Goal: Task Accomplishment & Management: Complete application form

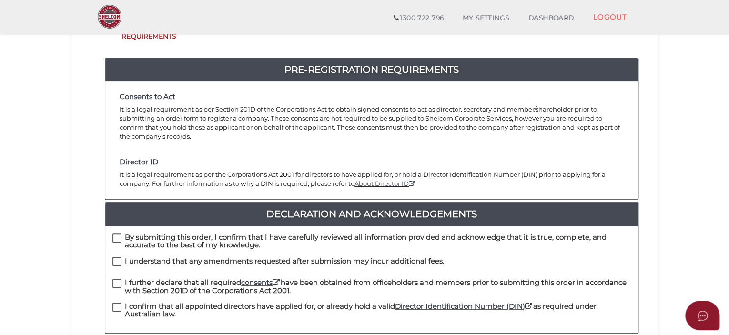
scroll to position [95, 0]
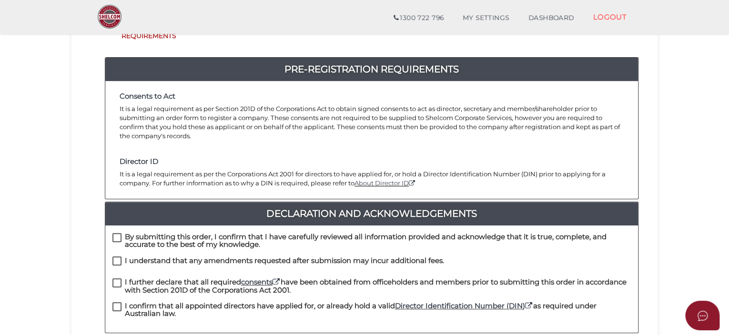
click at [118, 233] on label "By submitting this order, I confirm that I have carefully reviewed all informat…" at bounding box center [372, 239] width 519 height 12
checkbox input "true"
click at [116, 257] on label "I understand that any amendments requested after submission may incur additiona…" at bounding box center [279, 263] width 332 height 12
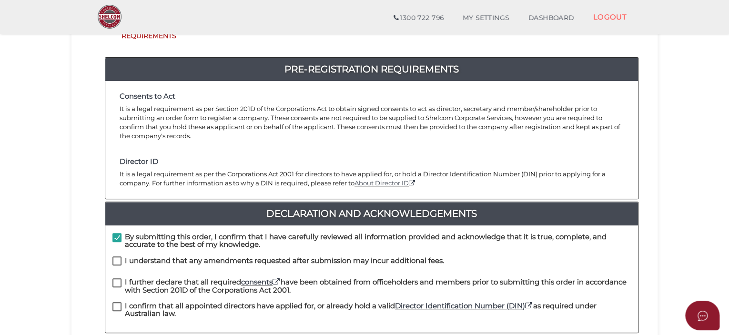
checkbox input "true"
click at [114, 278] on label "I further declare that all required consents have been obtained from officehold…" at bounding box center [372, 284] width 519 height 12
checkbox input "true"
click at [115, 302] on label "I confirm that all appointed directors have applied for, or already hold a vali…" at bounding box center [372, 308] width 519 height 12
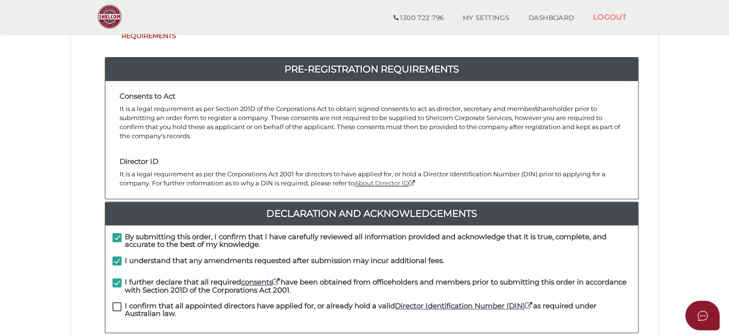
checkbox input "true"
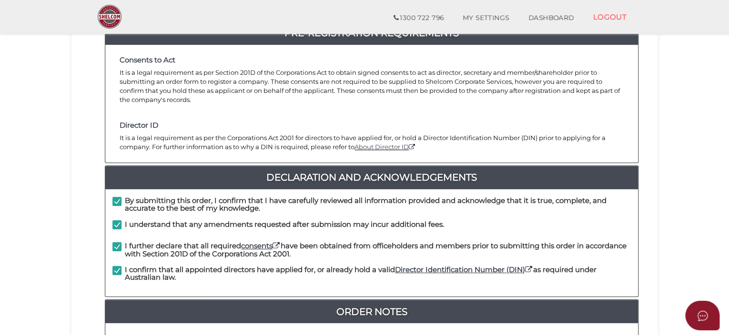
scroll to position [238, 0]
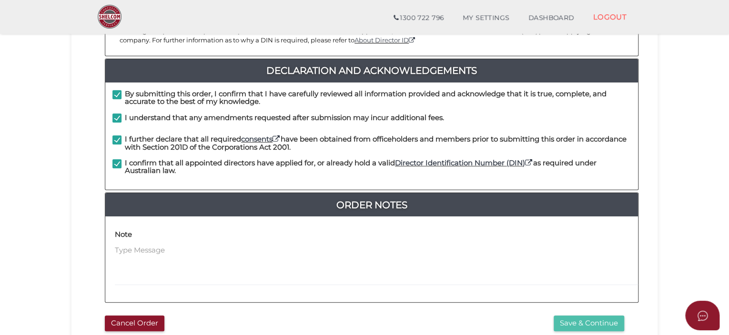
click at [580, 316] on button "Save & Continue" at bounding box center [589, 324] width 71 height 16
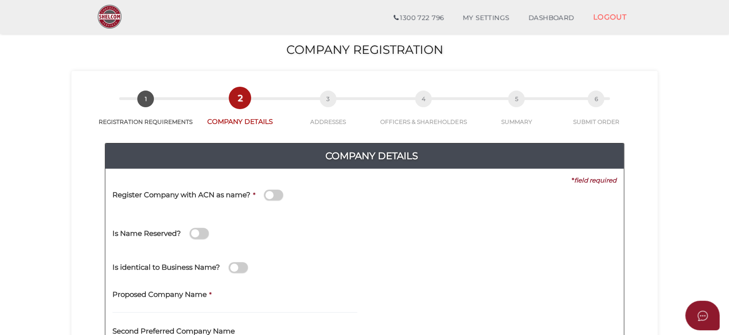
scroll to position [48, 0]
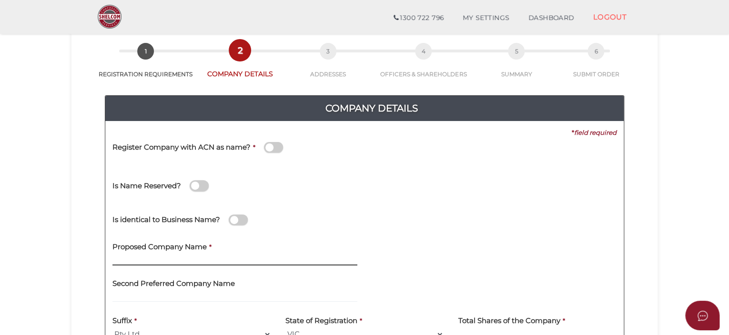
click at [181, 259] on input "text" at bounding box center [235, 260] width 245 height 10
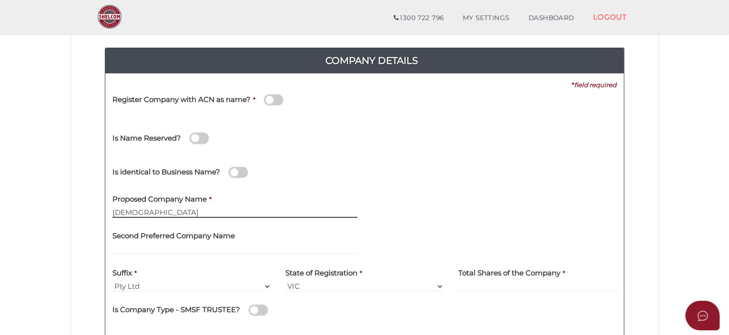
type input "[DEMOGRAPHIC_DATA]"
click at [487, 286] on input at bounding box center [537, 286] width 159 height 10
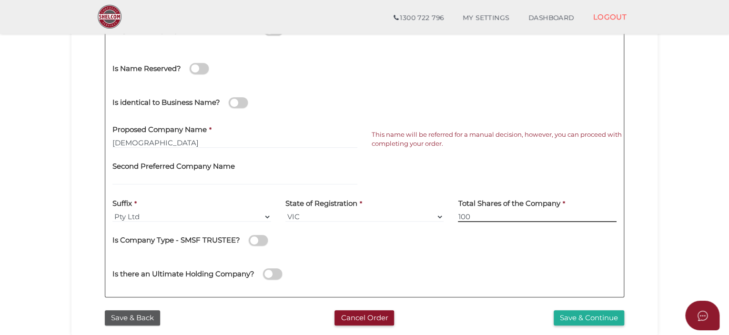
scroll to position [191, 0]
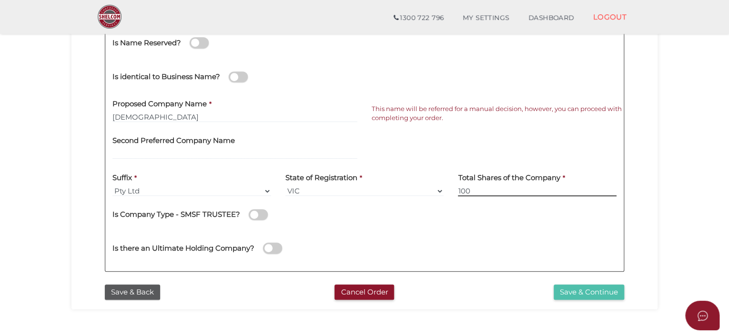
type input "100"
click at [578, 287] on button "Save & Continue" at bounding box center [589, 293] width 71 height 16
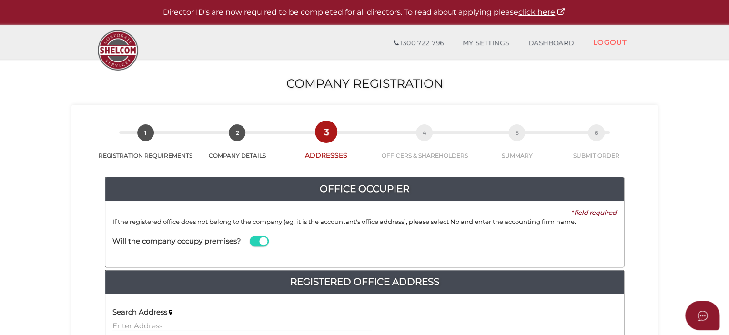
click at [259, 238] on span at bounding box center [259, 241] width 19 height 11
click at [0, 0] on input "checkbox" at bounding box center [0, 0] width 0 height 0
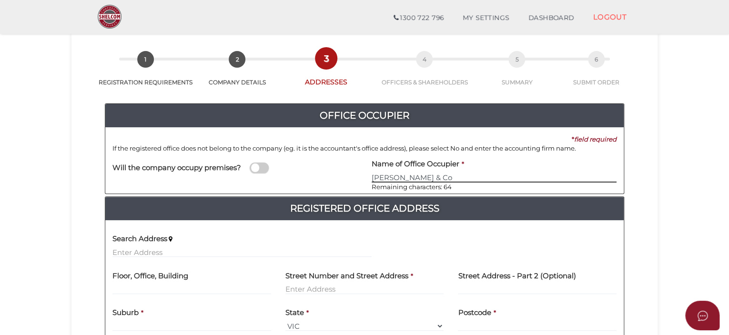
scroll to position [95, 0]
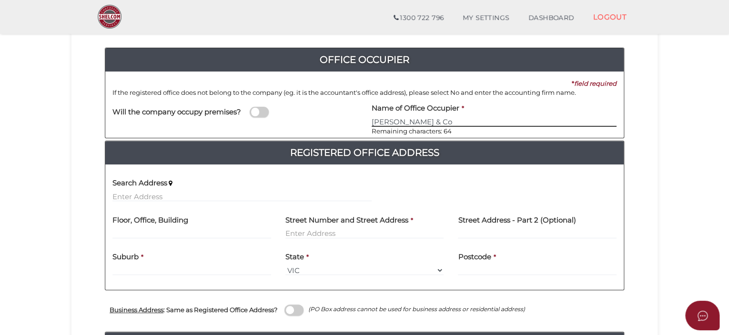
type input "Mark Daniel & Co"
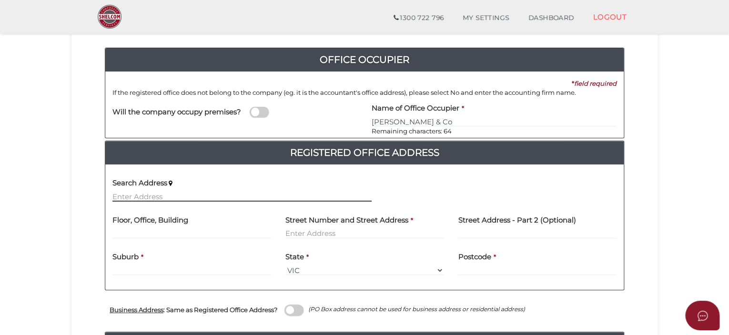
click at [139, 194] on input "text" at bounding box center [242, 196] width 259 height 10
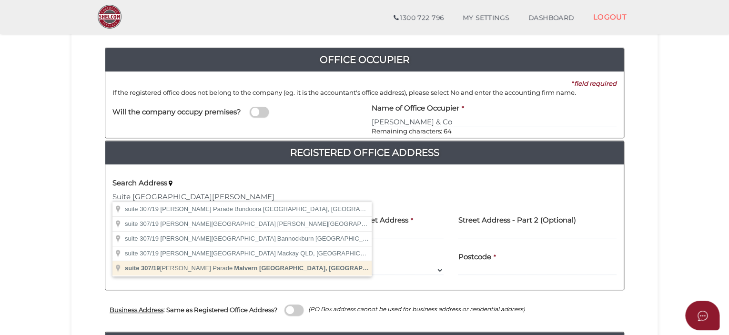
type input "suite 307/19 Milton Parade, Malvern VIC, Australia"
type input "suite 307"
type input "19 Milton Parade"
type input "Malvern"
select select "VIC"
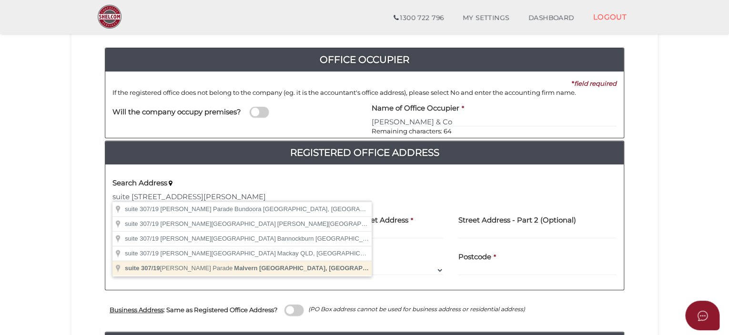
type input "3144"
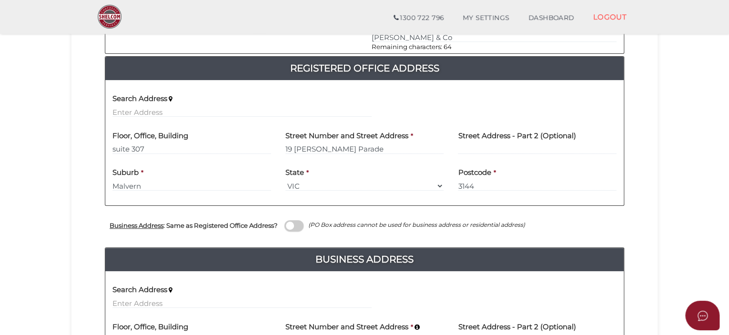
scroll to position [191, 0]
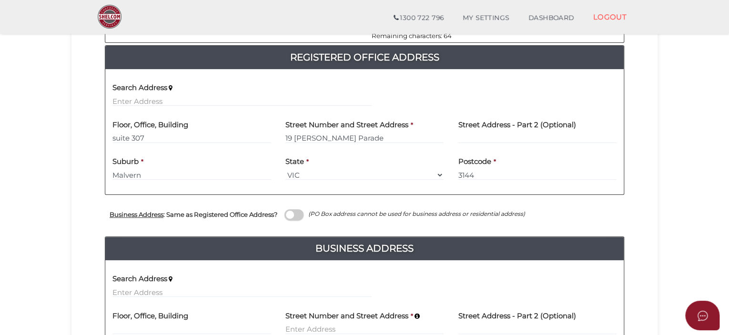
click at [300, 215] on span at bounding box center [294, 214] width 19 height 11
click at [0, 0] on input "checkbox" at bounding box center [0, 0] width 0 height 0
type input "suite 307"
type input "19 Milton Parade"
type input "Malvern"
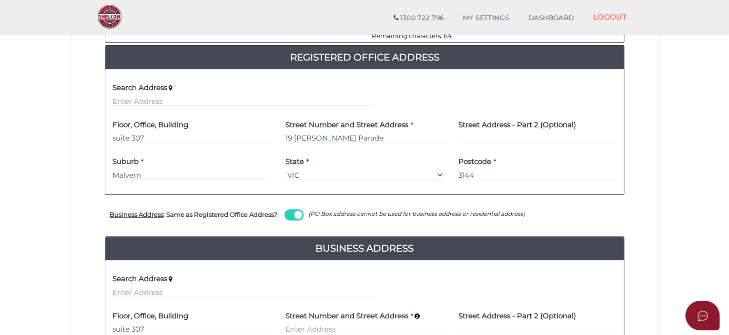
select select "VIC"
type input "3144"
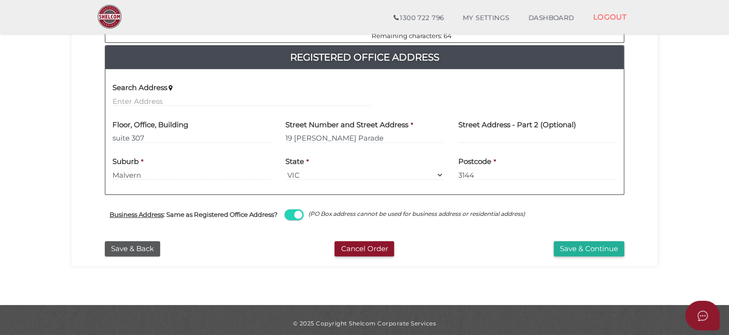
click at [300, 215] on span at bounding box center [294, 214] width 19 height 11
click at [0, 0] on input "checkbox" at bounding box center [0, 0] width 0 height 0
select select
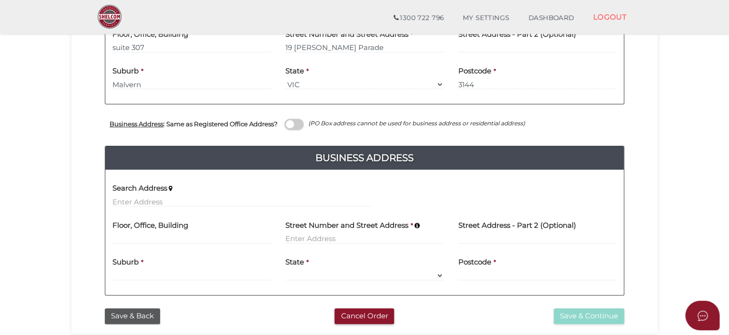
scroll to position [286, 0]
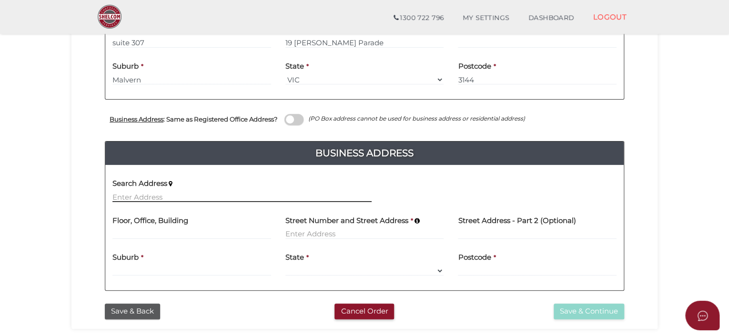
click at [123, 196] on input "text" at bounding box center [242, 197] width 259 height 10
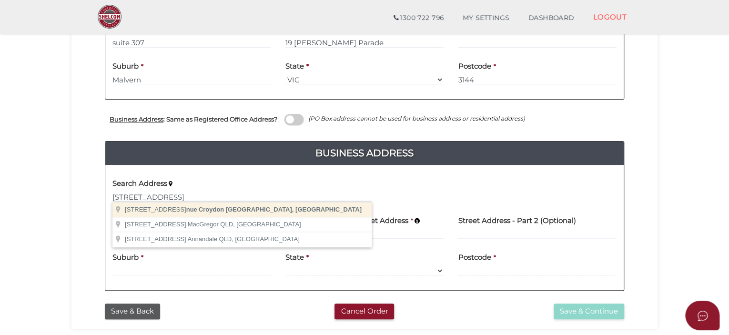
type input "16a Starcross Avenue, Croydon VIC, Australia"
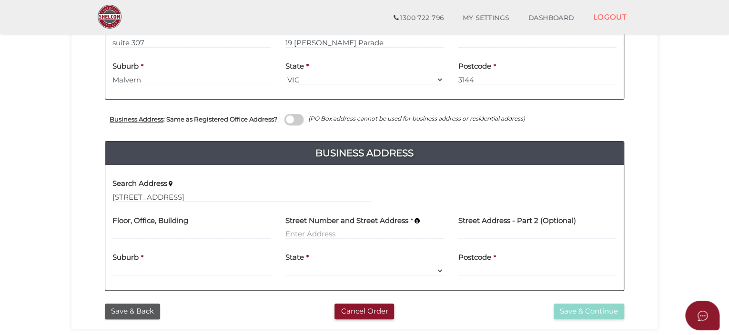
type input "16 Starcross Avenue"
type input "Croydon"
select select "VIC"
type input "3136"
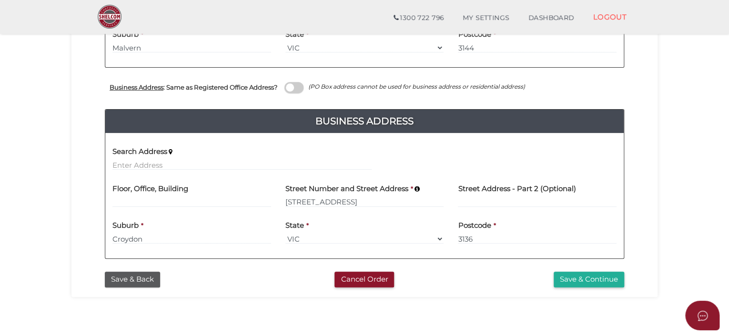
scroll to position [334, 0]
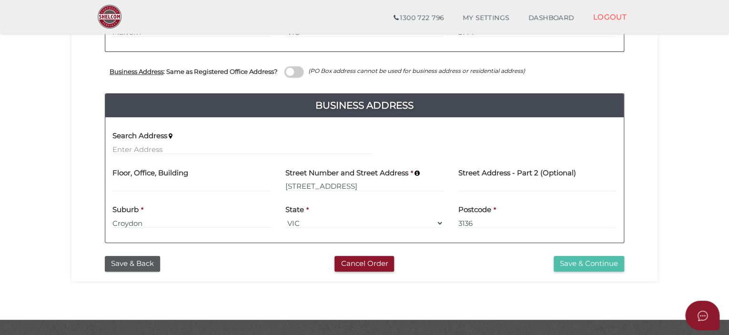
click at [584, 264] on button "Save & Continue" at bounding box center [589, 264] width 71 height 16
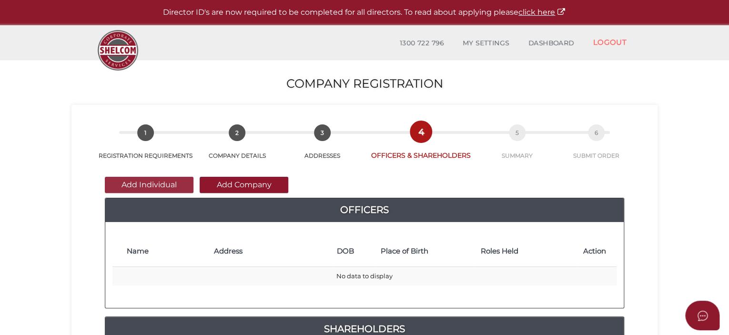
click at [156, 184] on button "Add Individual" at bounding box center [149, 185] width 89 height 16
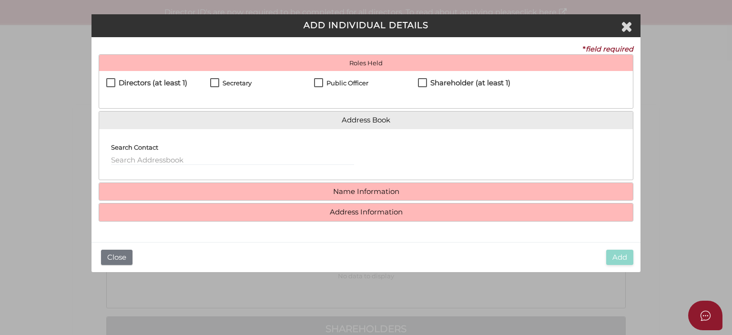
click at [108, 83] on label "Directors (at least 1)" at bounding box center [146, 85] width 81 height 12
checkbox input "true"
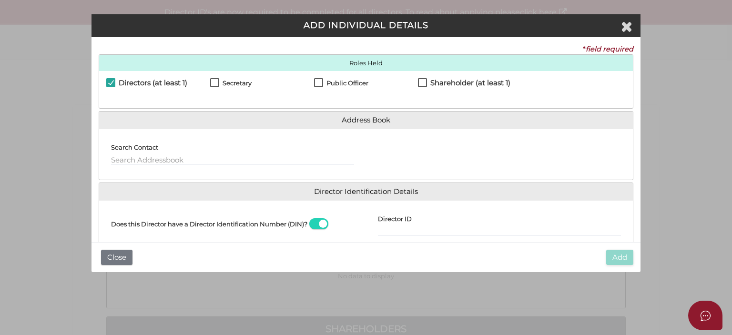
click at [214, 83] on label "Secretary" at bounding box center [230, 86] width 41 height 12
checkbox input "true"
click at [315, 85] on label "Public Officer" at bounding box center [341, 86] width 54 height 12
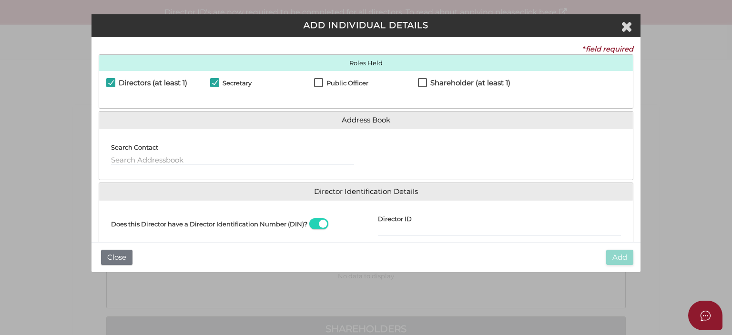
checkbox input "true"
click at [419, 84] on label "Shareholder (at least 1)" at bounding box center [464, 85] width 92 height 12
checkbox input "true"
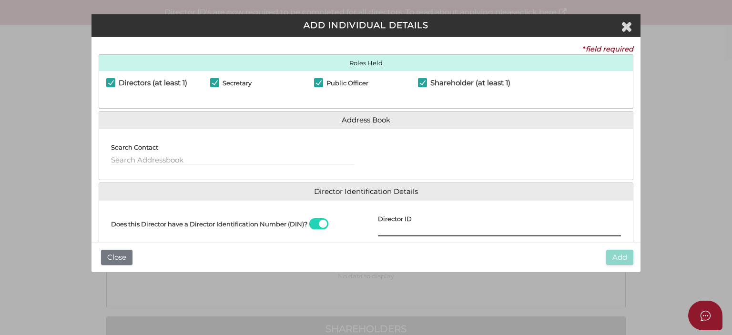
click at [392, 229] on input "Director ID" at bounding box center [499, 231] width 243 height 10
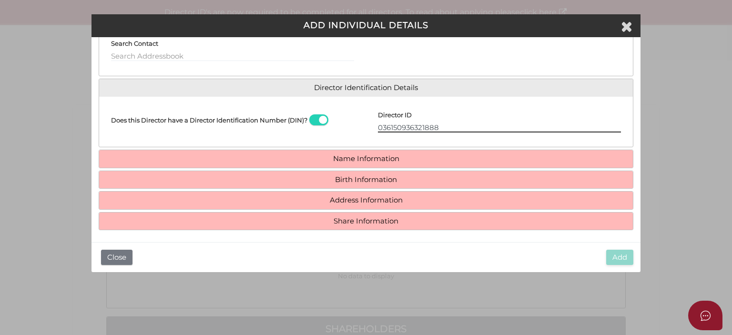
scroll to position [106, 0]
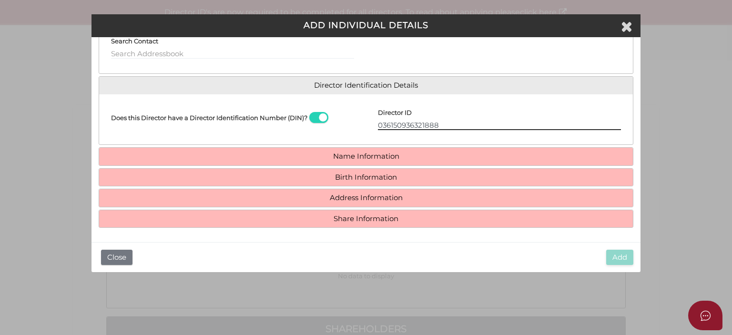
type input "036150936321888"
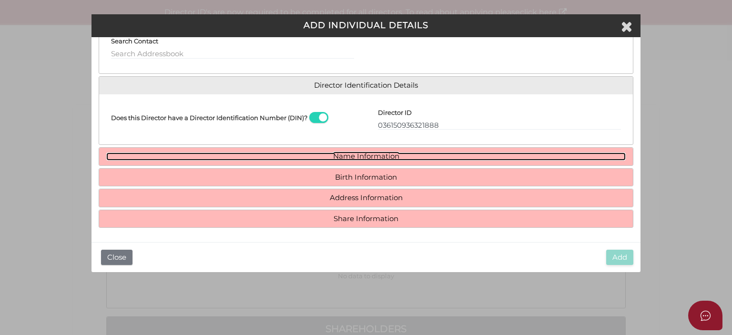
click at [376, 158] on link "Name Information" at bounding box center [366, 157] width 520 height 8
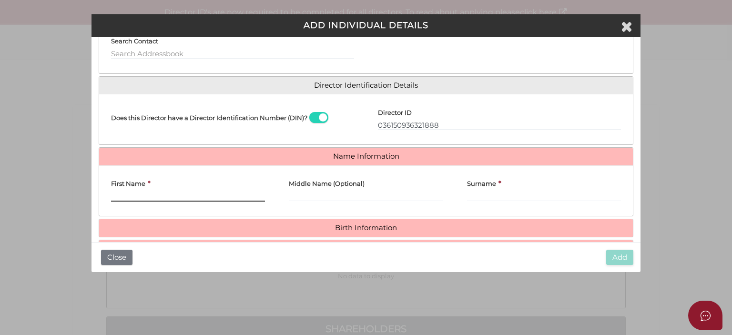
click at [132, 195] on input "First Name" at bounding box center [188, 196] width 154 height 10
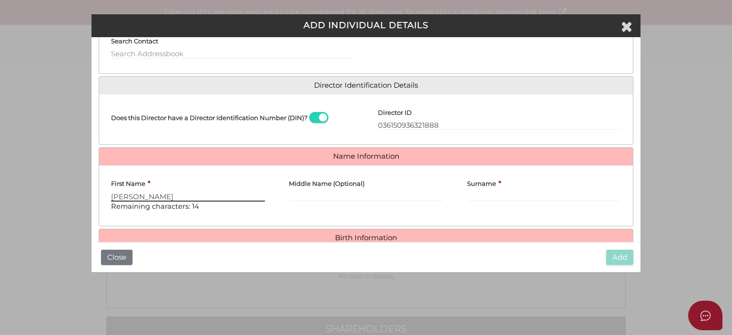
type input "Darren"
click at [299, 197] on input "Middle Name (Optional)" at bounding box center [366, 196] width 154 height 10
type input "Andrew"
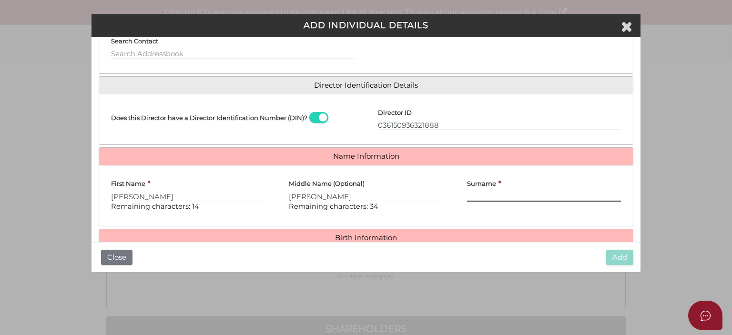
click at [477, 193] on input "Surname" at bounding box center [544, 196] width 154 height 10
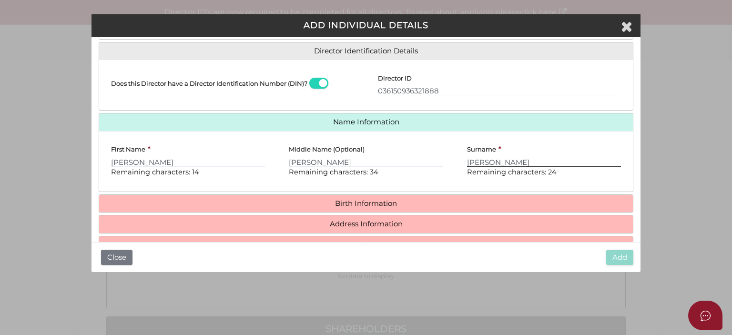
scroll to position [154, 0]
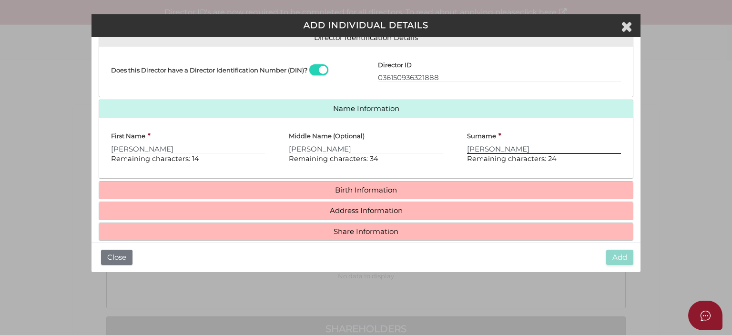
type input "[PERSON_NAME]"
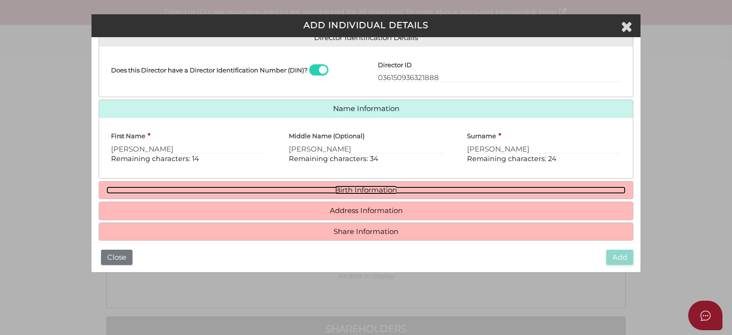
click at [393, 191] on link "Birth Information" at bounding box center [366, 190] width 520 height 8
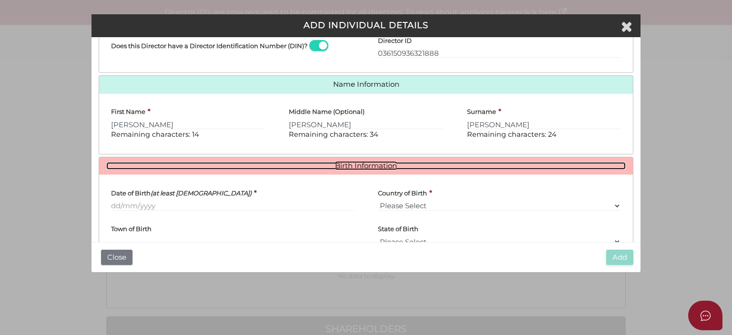
scroll to position [202, 0]
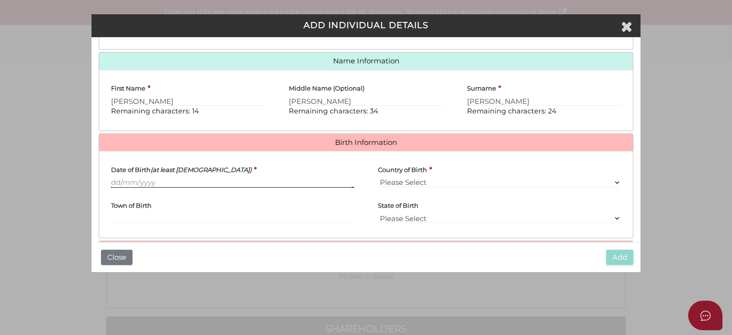
click at [111, 183] on input "Date of Birth (at least 18 years old)" at bounding box center [232, 182] width 243 height 10
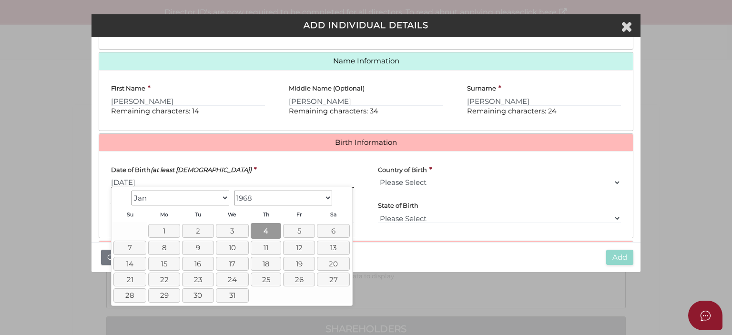
type input "[DATE]"
click at [268, 230] on link "4" at bounding box center [266, 231] width 31 height 16
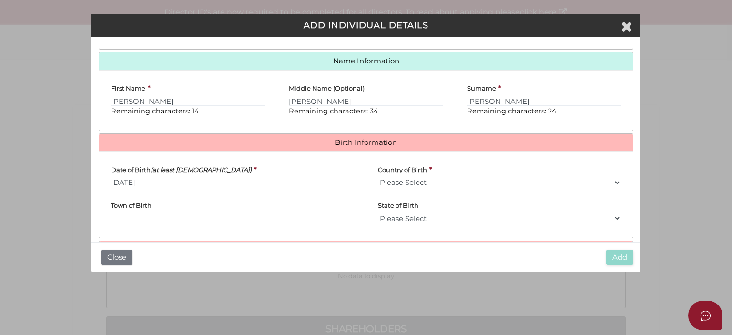
click at [420, 175] on label "Country of Birth" at bounding box center [402, 168] width 49 height 18
click at [420, 177] on select "Please Select v Australia Afghanistan Albania Algeria American Samoa Andorra An…" at bounding box center [499, 182] width 243 height 10
click at [437, 183] on select "Please Select v Australia Afghanistan Albania Algeria American Samoa Andorra An…" at bounding box center [499, 182] width 243 height 10
select select "[GEOGRAPHIC_DATA]"
click at [378, 177] on select "Please Select v Australia Afghanistan Albania Algeria American Samoa Andorra An…" at bounding box center [499, 182] width 243 height 10
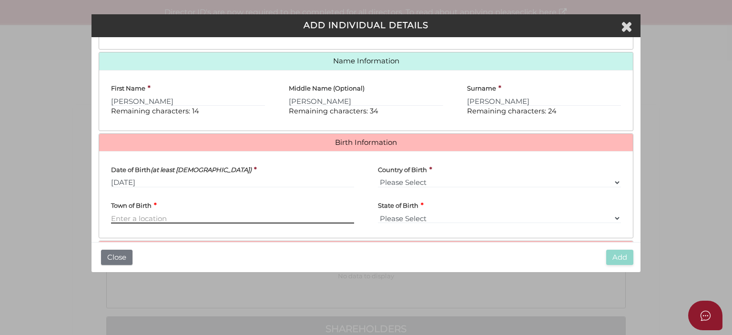
click at [119, 215] on input "Town of Birth" at bounding box center [232, 218] width 243 height 10
type input "Box Hill"
select select "VIC"
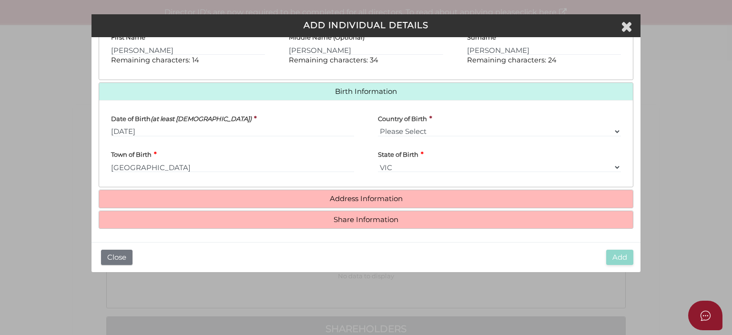
scroll to position [253, 0]
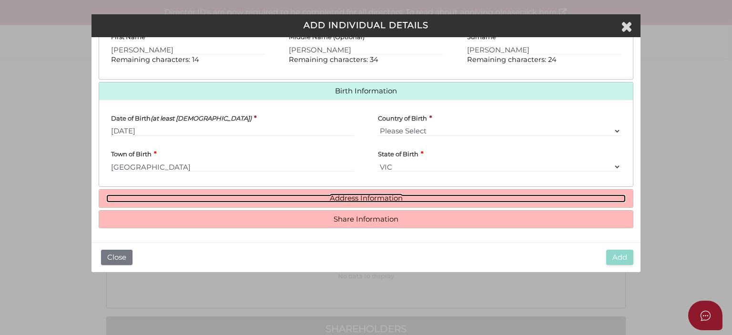
click at [349, 196] on link "Address Information" at bounding box center [366, 199] width 520 height 8
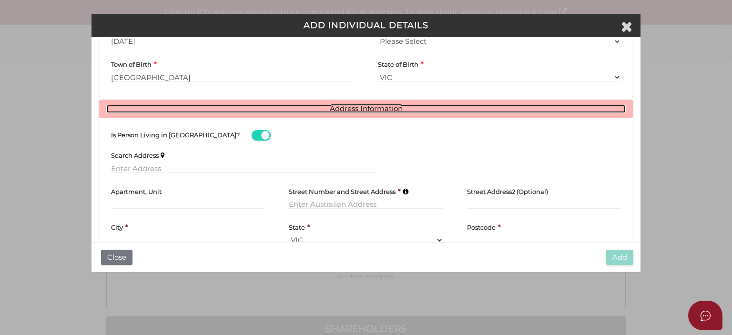
scroll to position [348, 0]
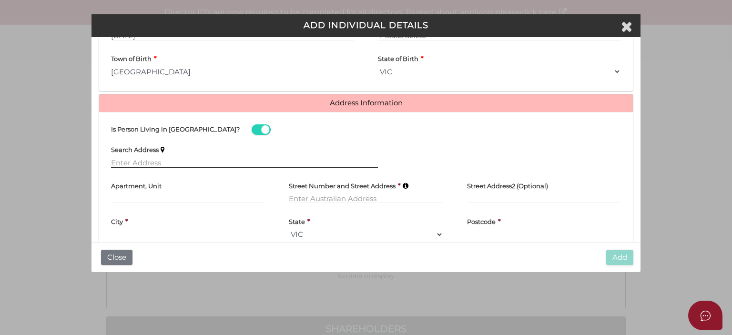
click at [131, 157] on input "text" at bounding box center [244, 162] width 267 height 10
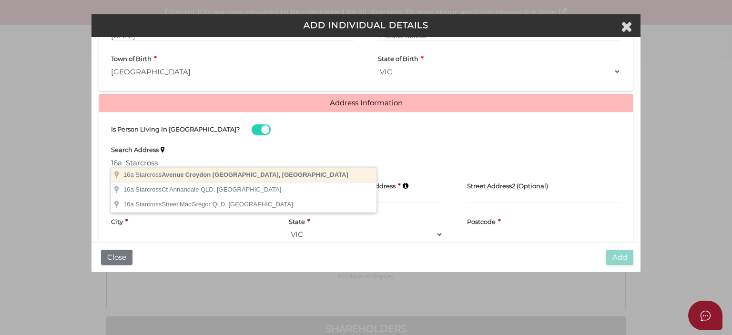
type input "[STREET_ADDRESS]"
type input "Croydon"
select select "VIC"
type input "3136"
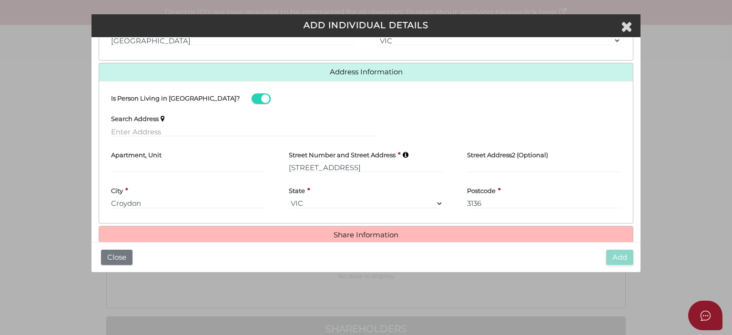
scroll to position [395, 0]
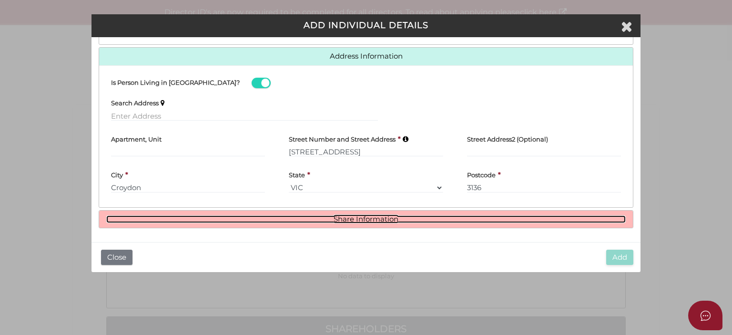
click at [354, 219] on link "Share Information" at bounding box center [366, 219] width 520 height 8
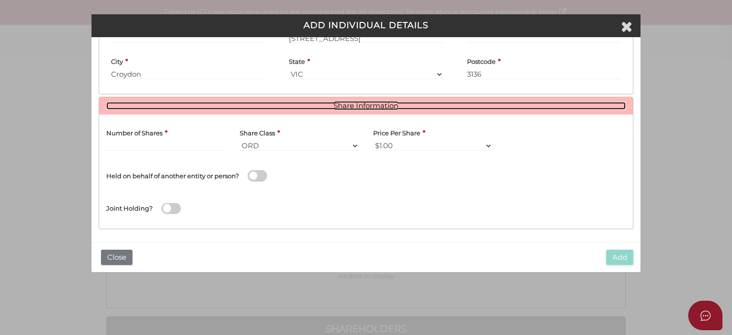
scroll to position [509, 0]
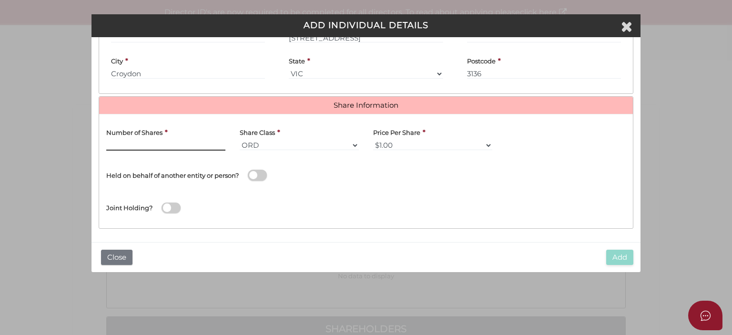
click at [130, 141] on input "text" at bounding box center [165, 145] width 119 height 10
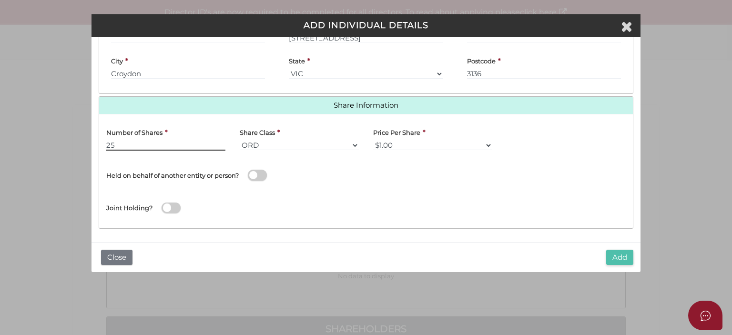
type input "25"
click at [620, 257] on button "Add" at bounding box center [619, 258] width 27 height 16
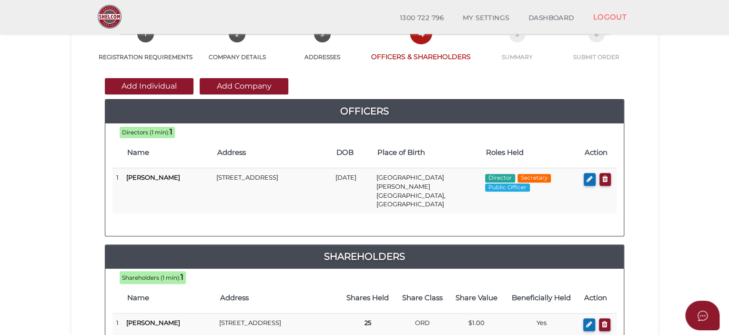
scroll to position [95, 0]
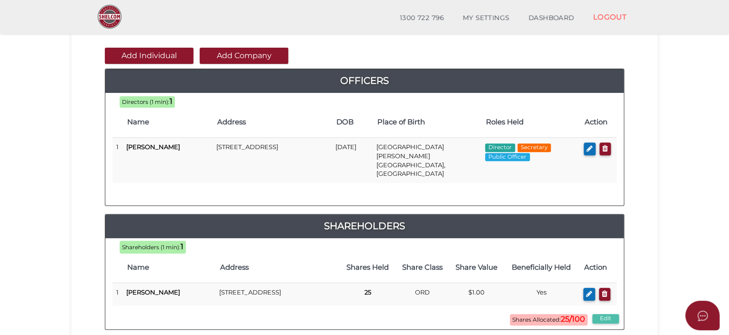
click at [606, 314] on button "Edit" at bounding box center [606, 319] width 27 height 10
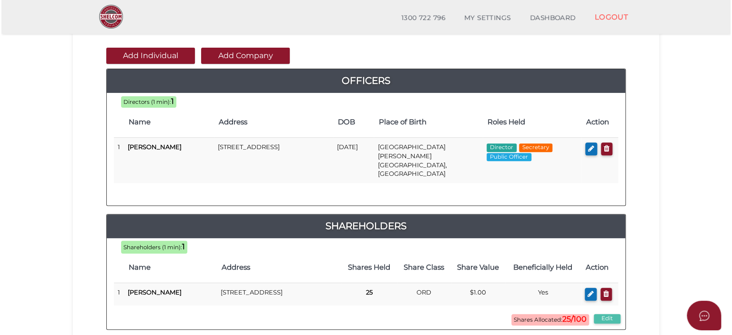
scroll to position [0, 0]
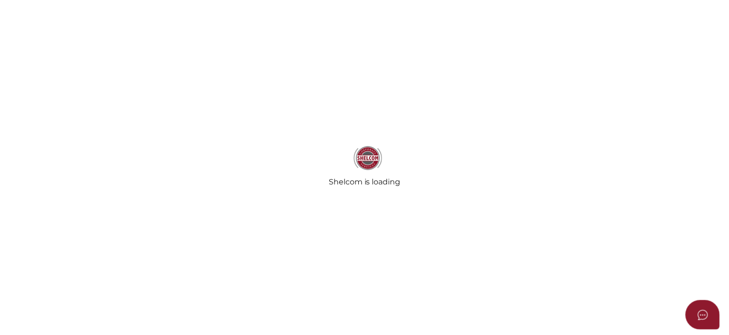
scroll to position [334, 0]
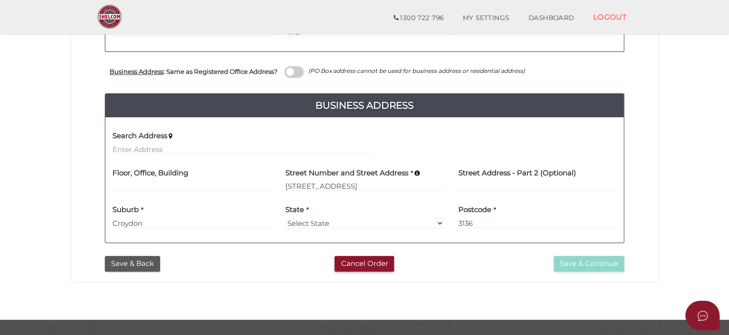
click at [535, 243] on div "Office Occupier Yes * field required If the registered office does not belong t…" at bounding box center [365, 30] width 534 height 442
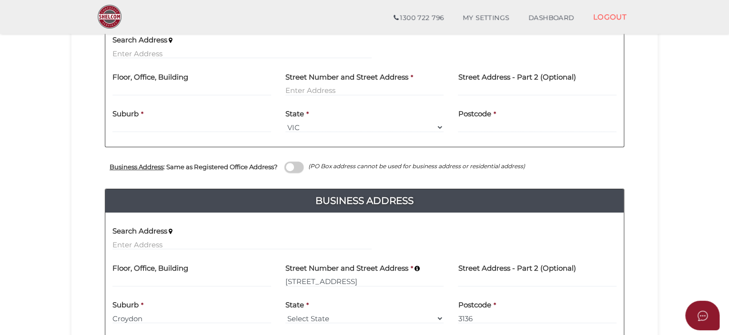
scroll to position [354, 0]
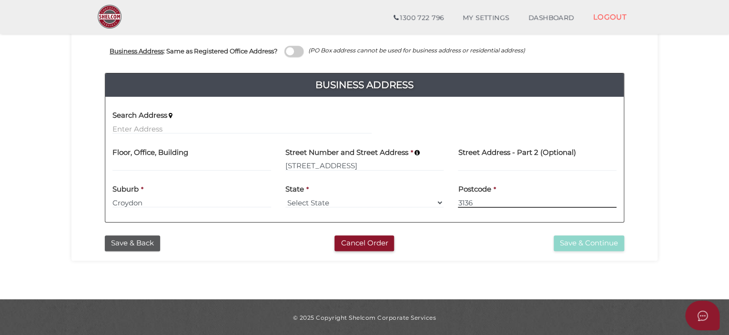
click at [489, 201] on input "3136" at bounding box center [537, 202] width 159 height 10
click at [138, 240] on button "Save & Back" at bounding box center [132, 244] width 55 height 16
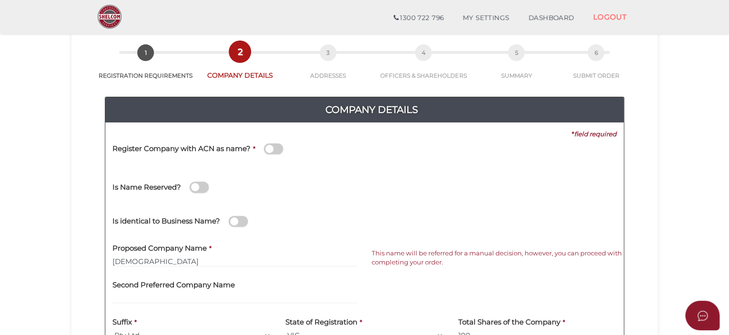
scroll to position [191, 0]
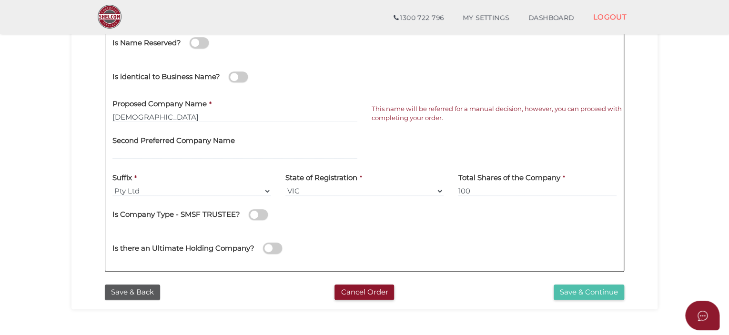
click at [571, 288] on button "Save & Continue" at bounding box center [589, 293] width 71 height 16
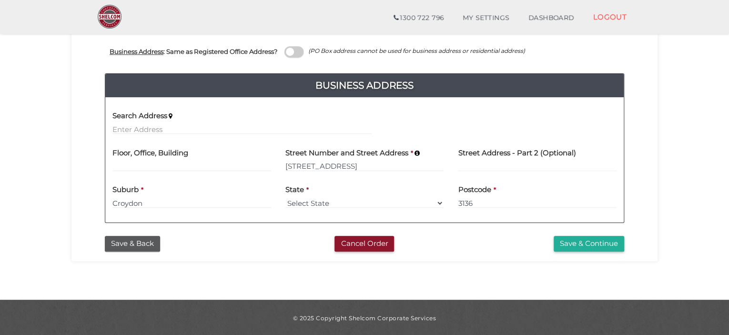
scroll to position [354, 0]
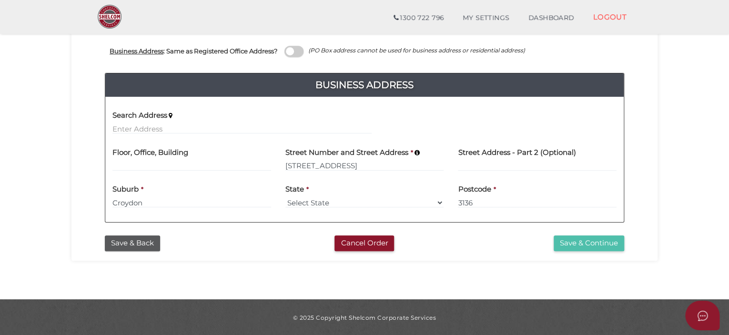
click at [588, 245] on button "Save & Continue" at bounding box center [589, 244] width 71 height 16
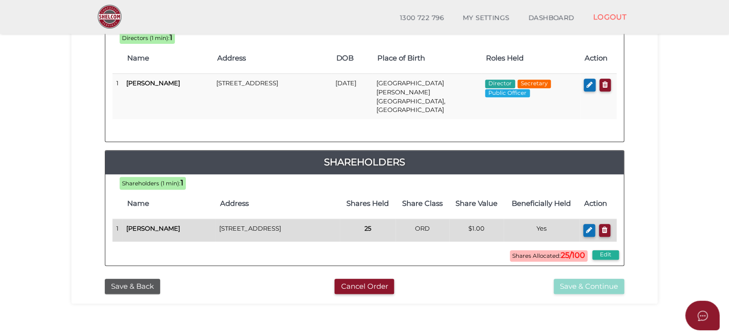
scroll to position [95, 0]
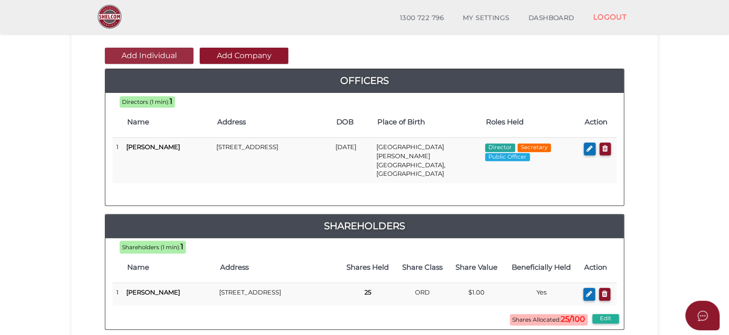
click at [153, 51] on button "Add Individual" at bounding box center [149, 56] width 89 height 16
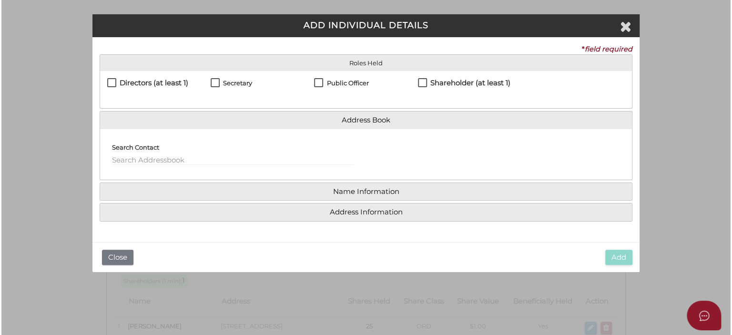
scroll to position [0, 0]
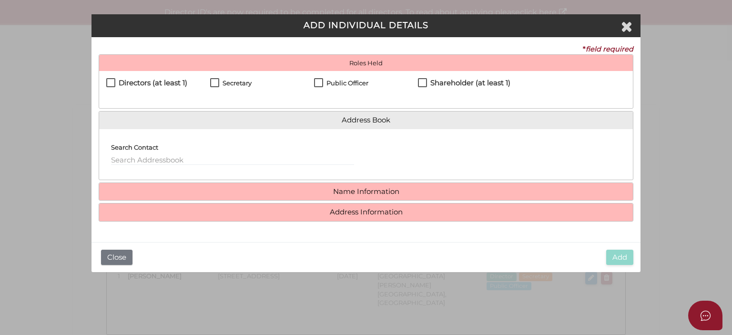
click at [424, 83] on label "Shareholder (at least 1)" at bounding box center [464, 85] width 92 height 12
checkbox input "true"
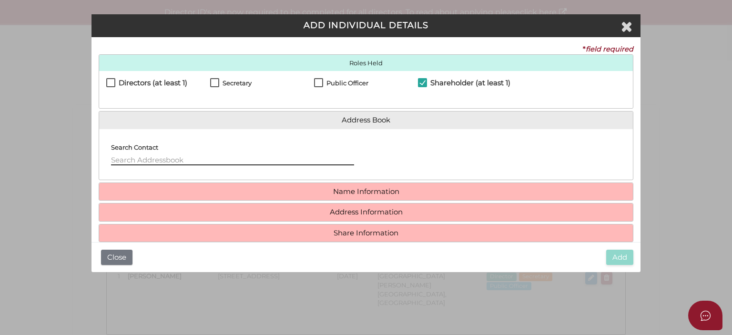
click at [135, 156] on input "text" at bounding box center [232, 160] width 243 height 10
type input "1"
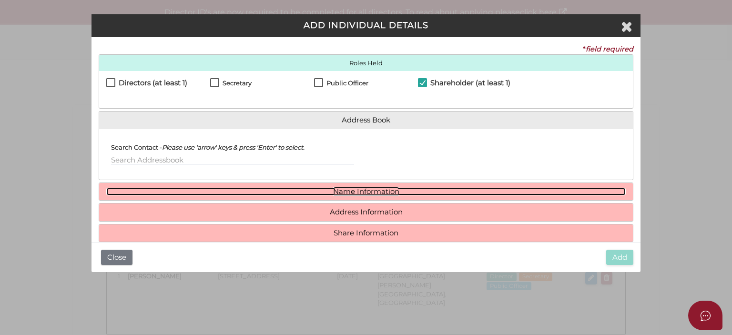
click at [353, 190] on link "Name Information" at bounding box center [366, 192] width 520 height 8
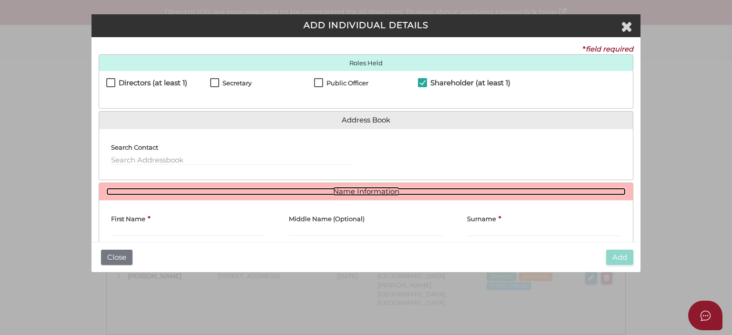
scroll to position [65, 0]
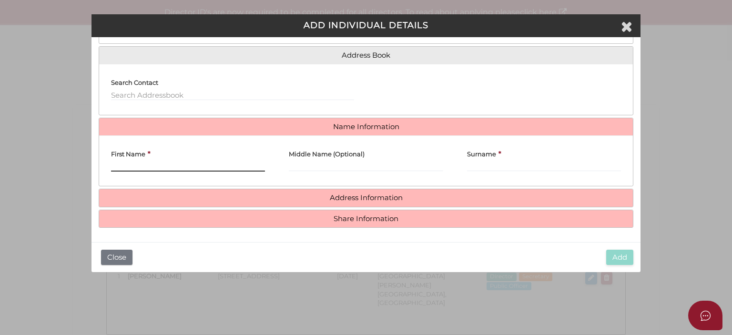
click at [129, 164] on input "First Name" at bounding box center [188, 166] width 154 height 10
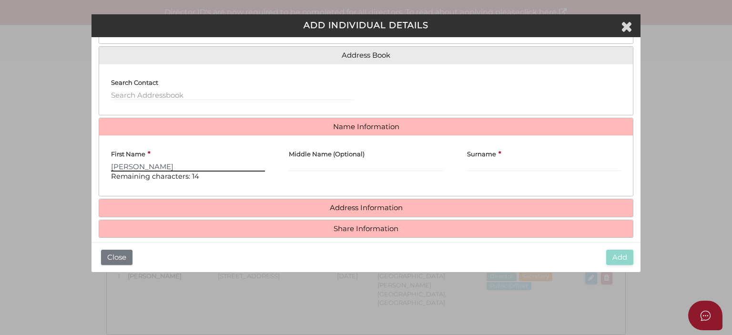
type input "Amanda"
click at [306, 165] on input "Middle Name (Optional)" at bounding box center [366, 166] width 154 height 10
click at [479, 165] on input "Surname" at bounding box center [544, 166] width 154 height 10
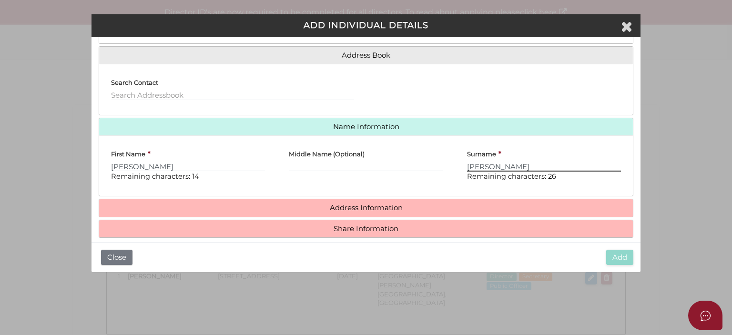
type input "Kirk"
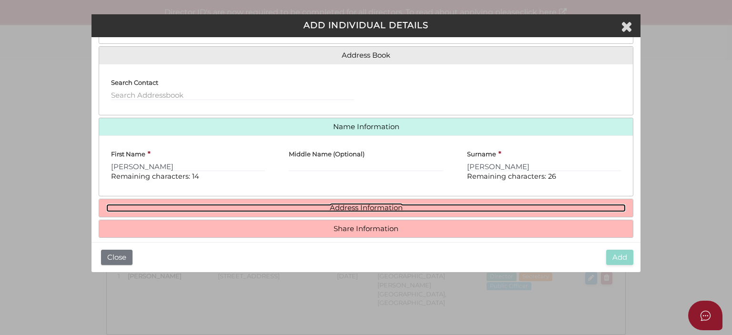
click at [344, 206] on link "Address Information" at bounding box center [366, 208] width 520 height 8
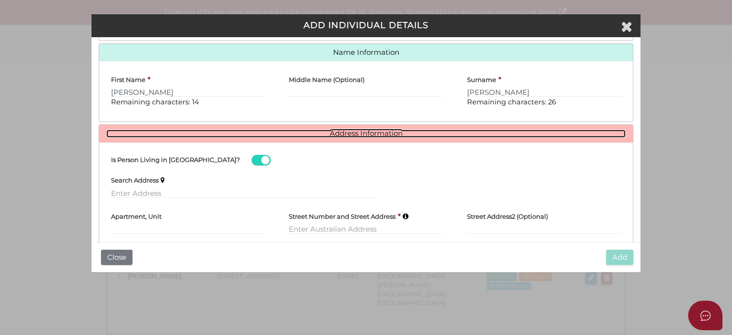
scroll to position [160, 0]
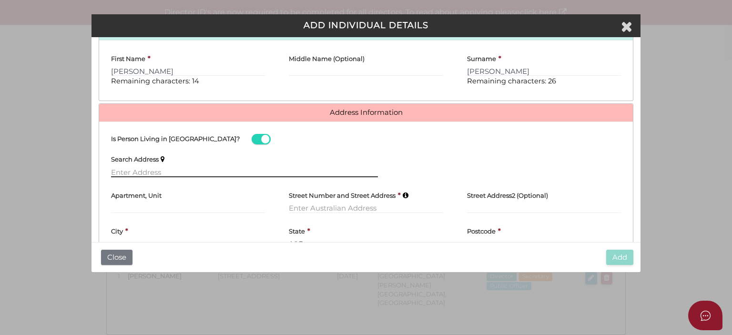
click at [115, 169] on input "text" at bounding box center [244, 172] width 267 height 10
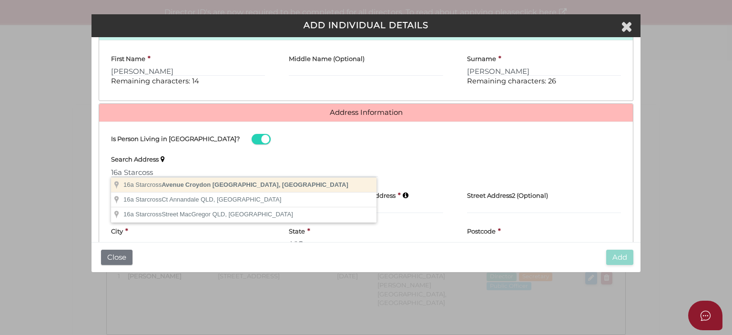
type input "[STREET_ADDRESS]"
type input "Croydon"
select select "VIC"
type input "3136"
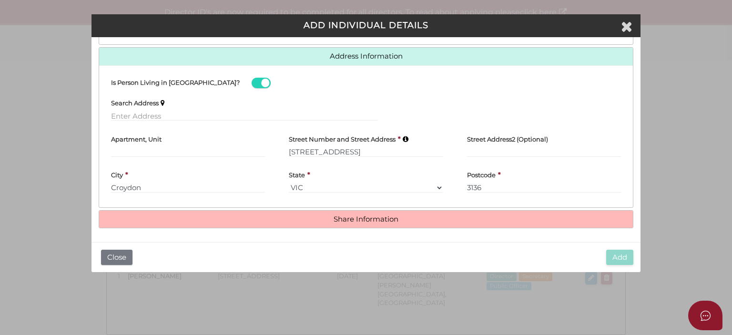
scroll to position [217, 0]
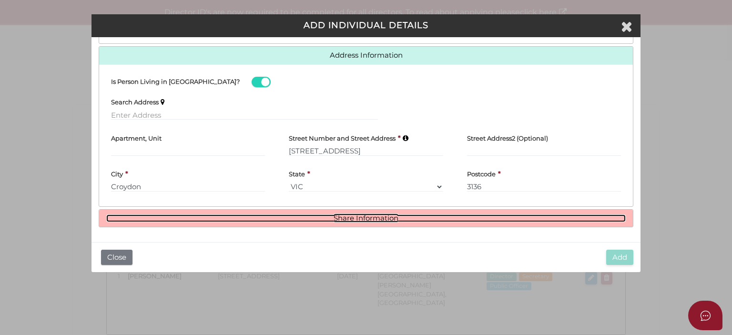
click at [358, 216] on link "Share Information" at bounding box center [366, 219] width 520 height 8
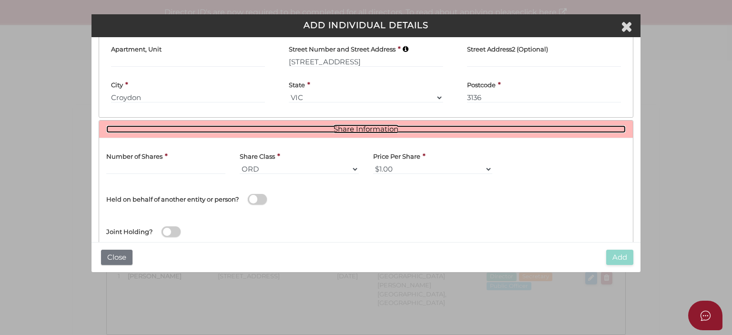
scroll to position [313, 0]
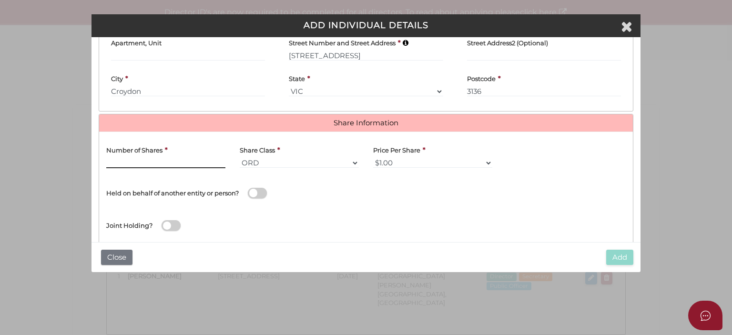
click at [143, 159] on input "text" at bounding box center [165, 163] width 119 height 10
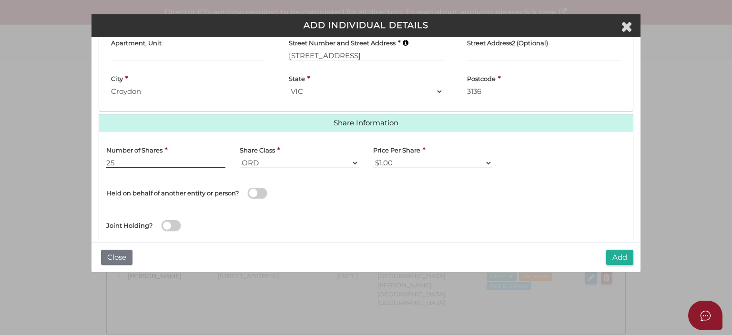
type input "25"
click at [467, 192] on div "Name of Entity *" at bounding box center [499, 191] width 267 height 32
click at [618, 257] on button "Add" at bounding box center [619, 258] width 27 height 16
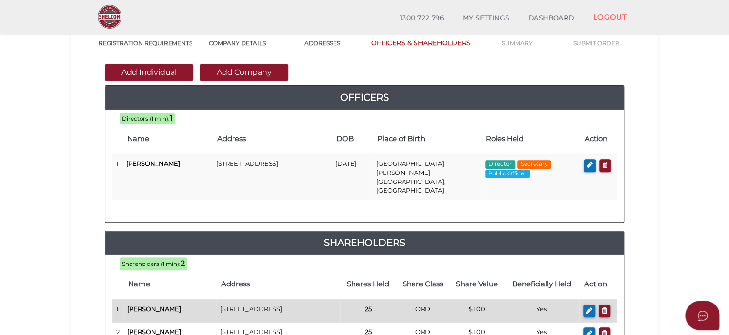
scroll to position [95, 0]
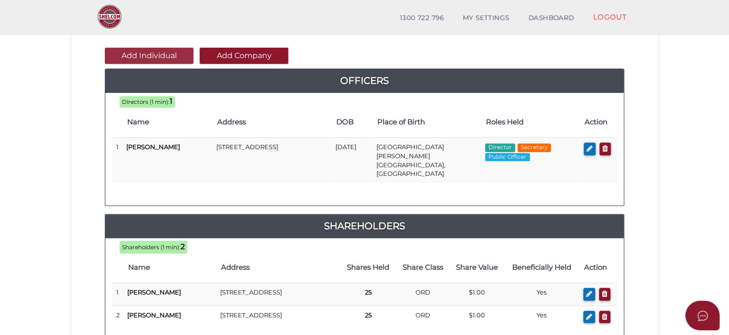
click at [143, 56] on button "Add Individual" at bounding box center [149, 56] width 89 height 16
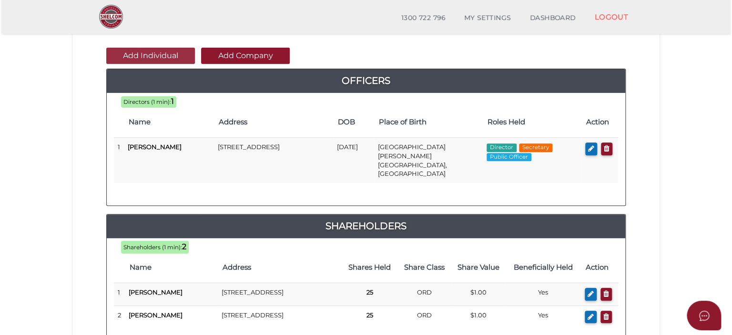
scroll to position [0, 0]
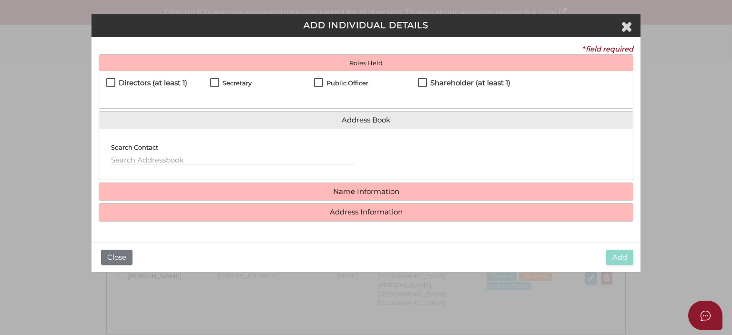
click at [421, 81] on label "Shareholder (at least 1)" at bounding box center [464, 85] width 92 height 12
checkbox input "true"
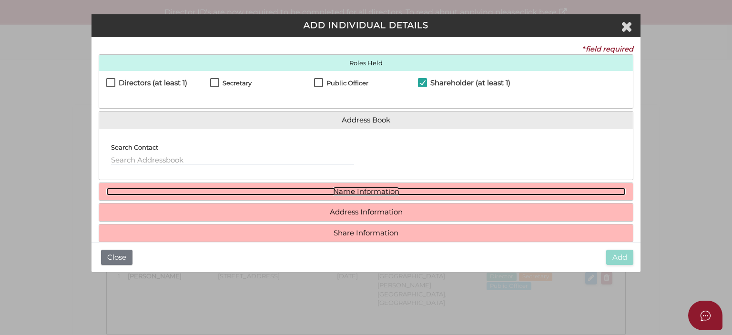
click at [361, 189] on link "Name Information" at bounding box center [366, 192] width 520 height 8
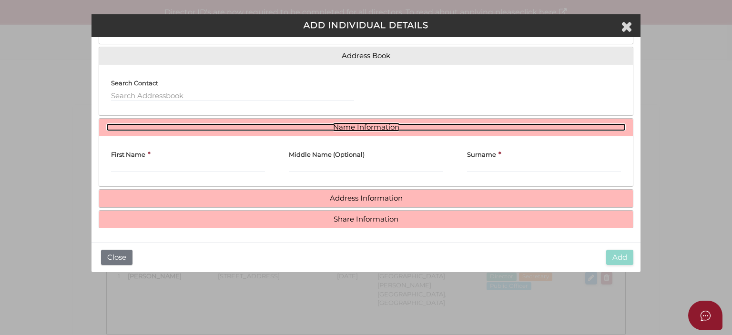
scroll to position [65, 0]
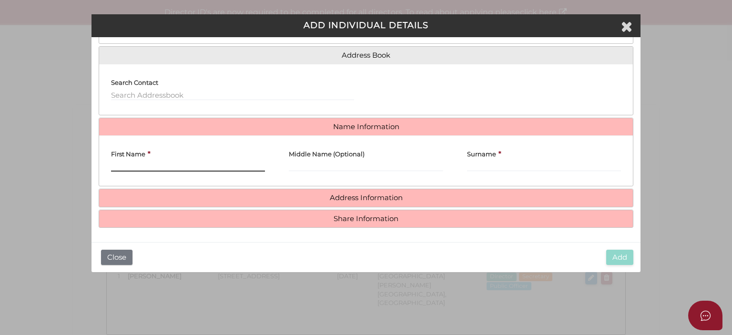
click at [111, 164] on input "First Name" at bounding box center [188, 166] width 154 height 10
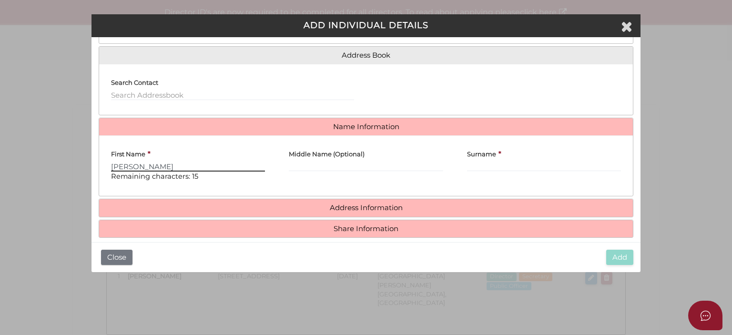
type input "Aaron"
click at [481, 164] on input "Surname" at bounding box center [544, 166] width 154 height 10
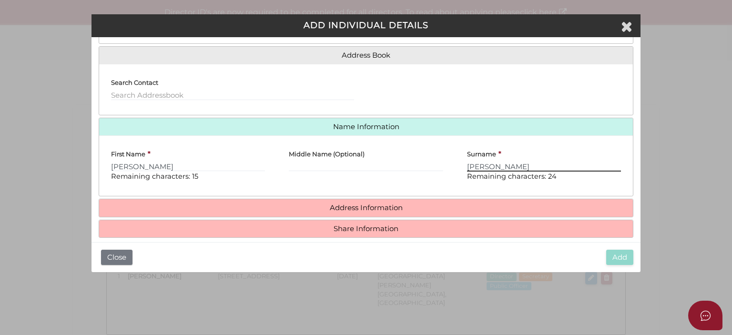
type input "Zammit"
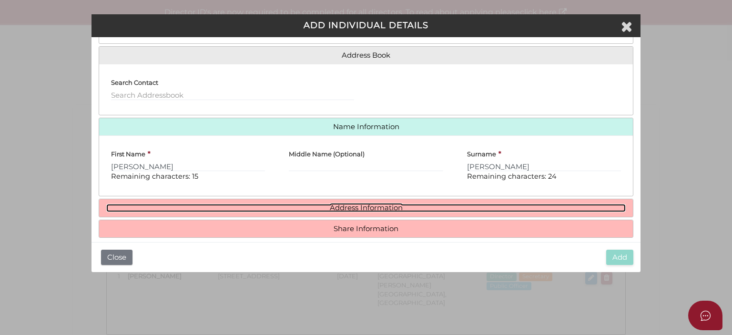
click at [364, 206] on link "Address Information" at bounding box center [366, 208] width 520 height 8
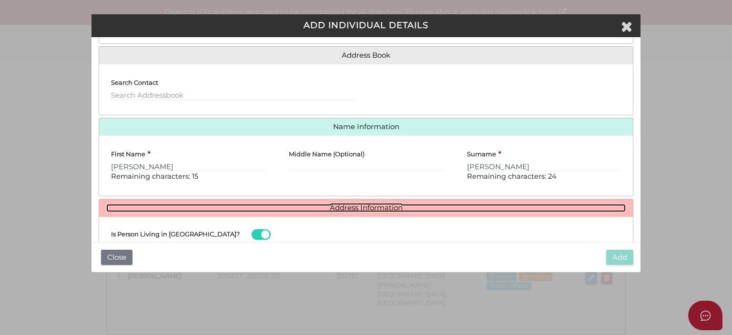
scroll to position [160, 0]
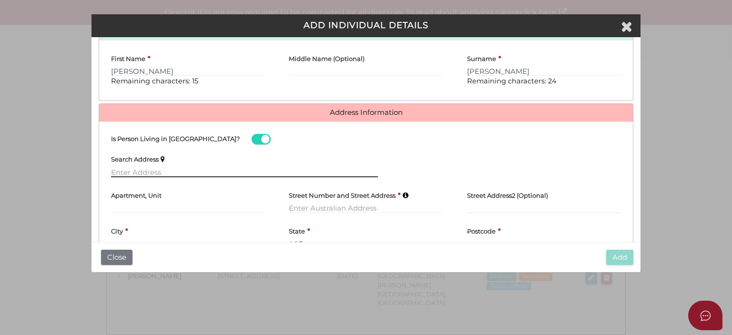
click at [120, 168] on input "text" at bounding box center [244, 172] width 267 height 10
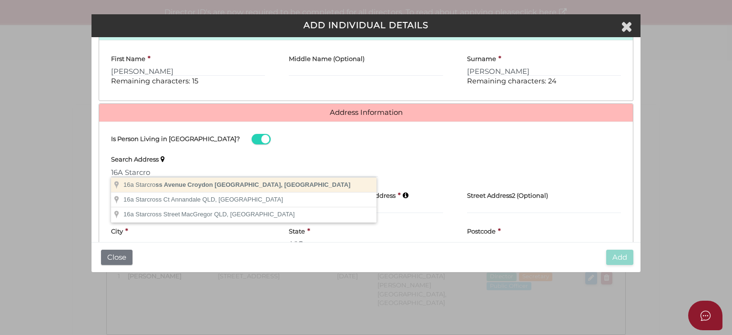
type input "16a Starcross Avenue, Croydon VIC, Australia"
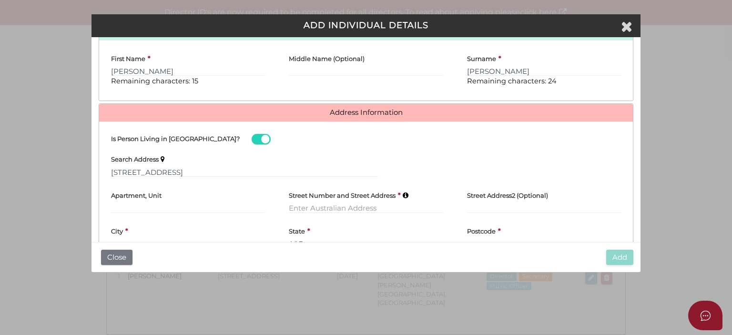
type input "16 Starcross Avenue"
type input "Croydon"
select select "VIC"
type input "3136"
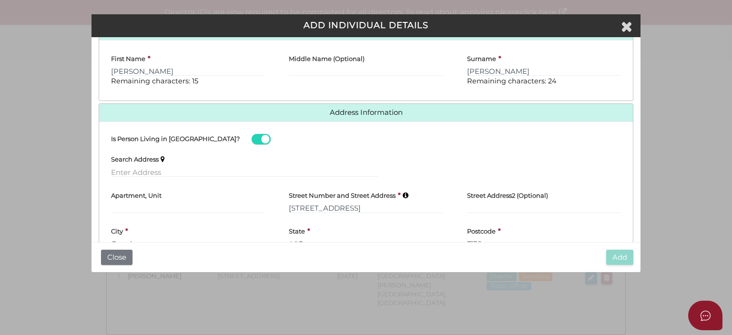
scroll to position [217, 0]
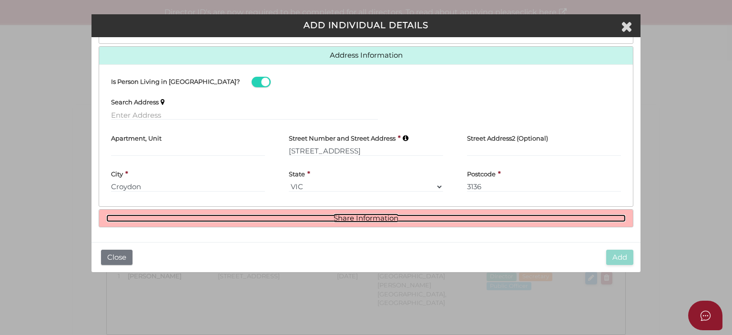
click at [355, 218] on link "Share Information" at bounding box center [366, 219] width 520 height 8
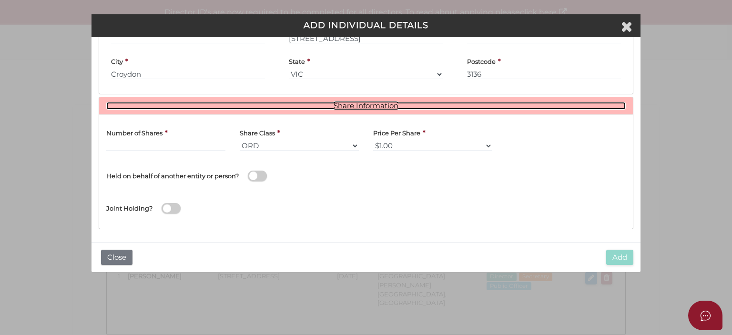
scroll to position [331, 0]
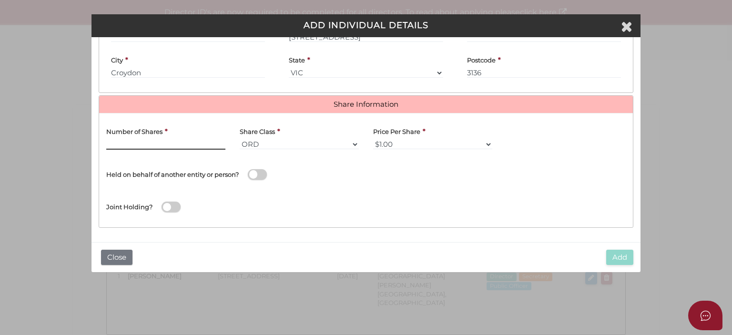
click at [164, 144] on input "text" at bounding box center [165, 144] width 119 height 10
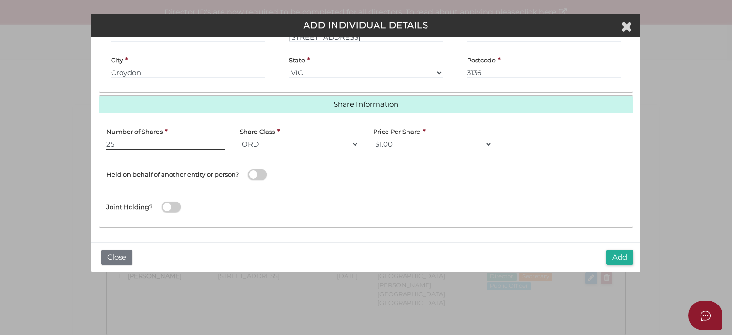
type input "25"
click at [370, 174] on div "Name of Entity *" at bounding box center [499, 173] width 267 height 32
click at [618, 258] on button "Add" at bounding box center [619, 258] width 27 height 16
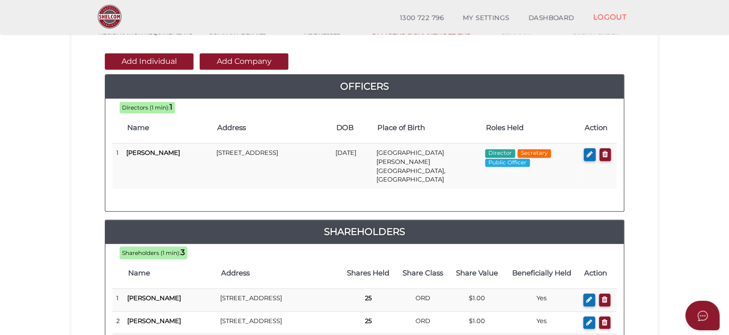
scroll to position [95, 0]
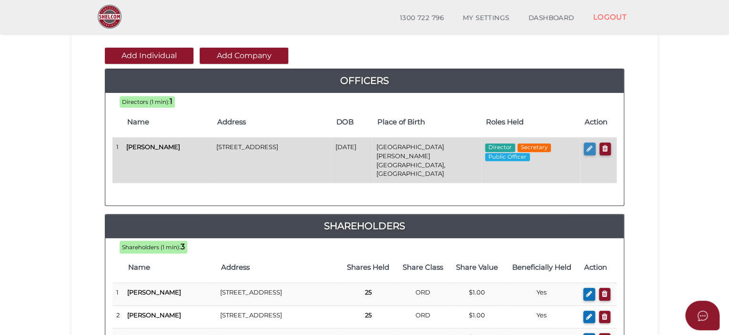
click at [589, 145] on icon "button" at bounding box center [590, 148] width 6 height 7
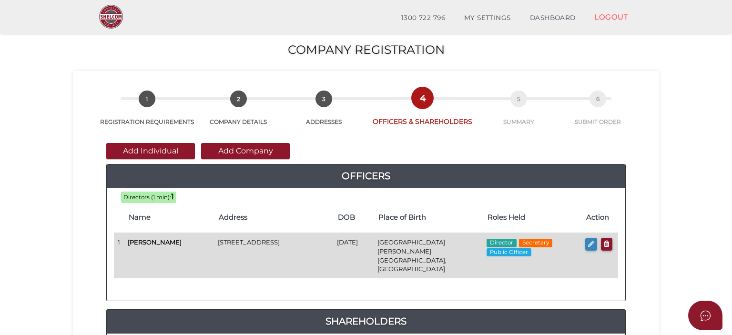
checkbox input "true"
type input "36150936321888"
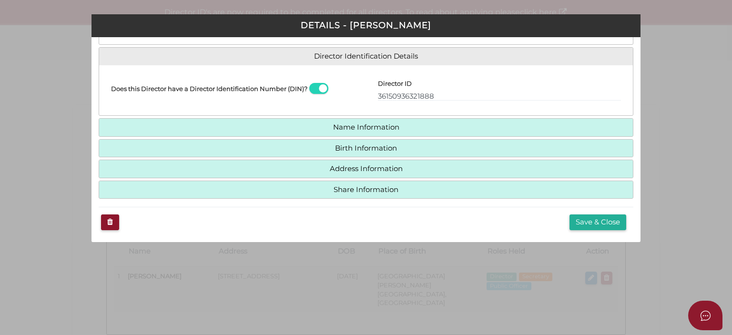
scroll to position [136, 0]
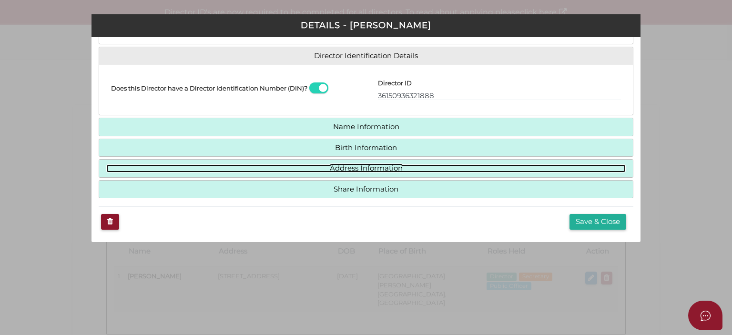
click at [328, 168] on link "Address Information" at bounding box center [366, 168] width 520 height 8
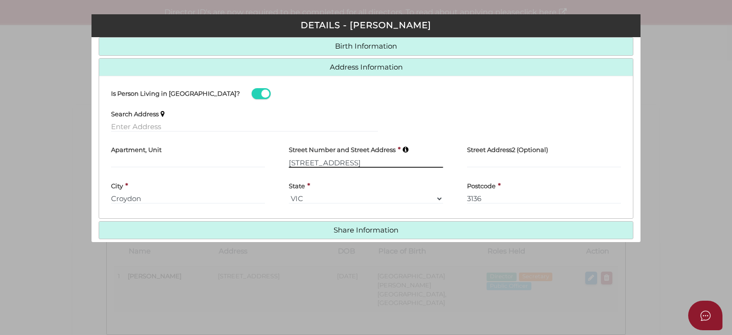
click at [297, 158] on input "[STREET_ADDRESS]" at bounding box center [366, 162] width 154 height 10
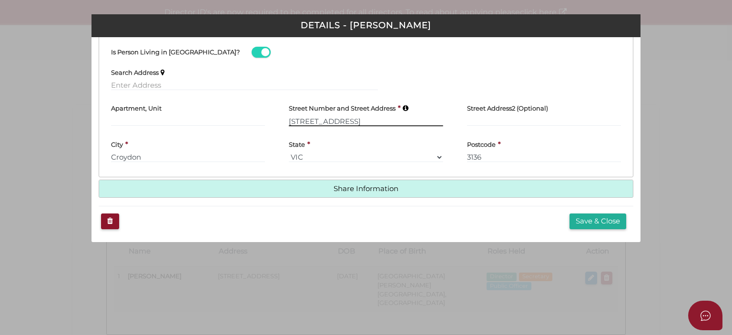
click at [314, 121] on input "[STREET_ADDRESS]" at bounding box center [366, 121] width 154 height 10
type input "[STREET_ADDRESS]"
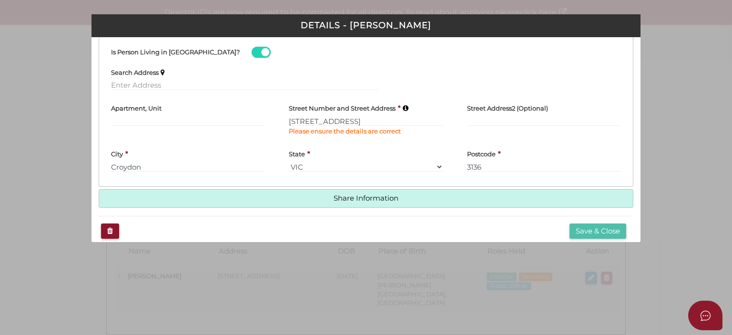
click at [579, 220] on div "Save & Close" at bounding box center [366, 231] width 535 height 31
click at [588, 227] on button "Save & Close" at bounding box center [598, 232] width 57 height 16
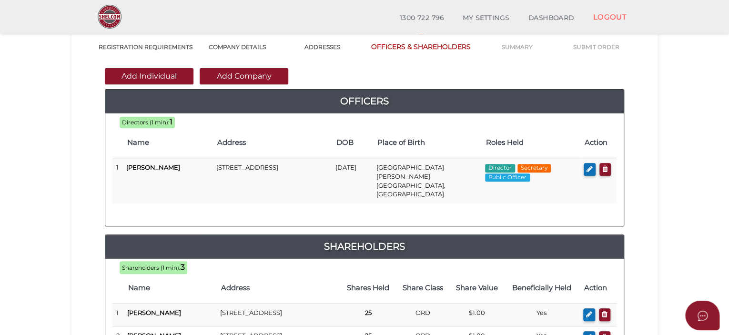
scroll to position [143, 0]
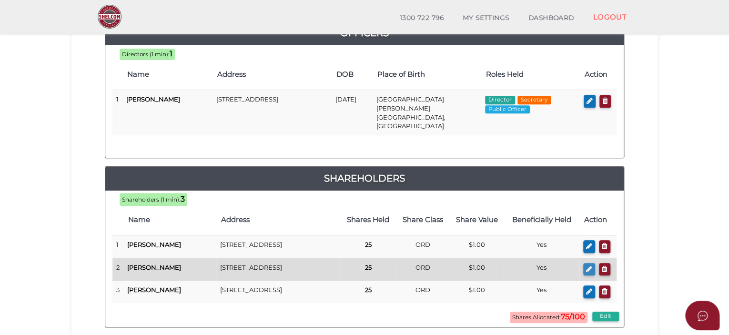
click at [589, 263] on button "button" at bounding box center [590, 269] width 12 height 13
checkbox input "true"
type input "[STREET_ADDRESS]"
type input "Croydon"
type input "3136"
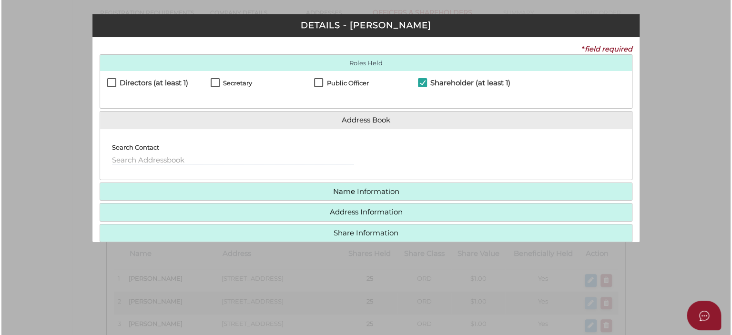
scroll to position [0, 0]
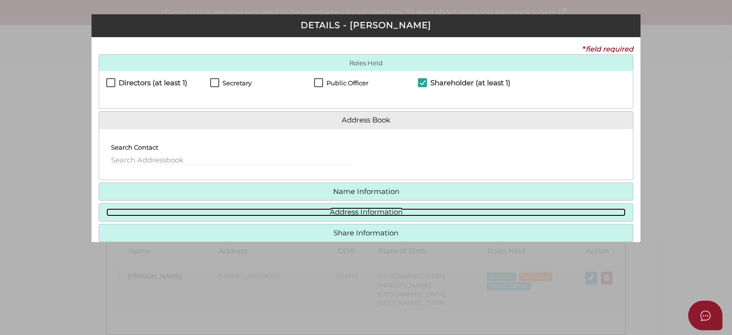
click at [372, 212] on link "Address Information" at bounding box center [366, 212] width 520 height 8
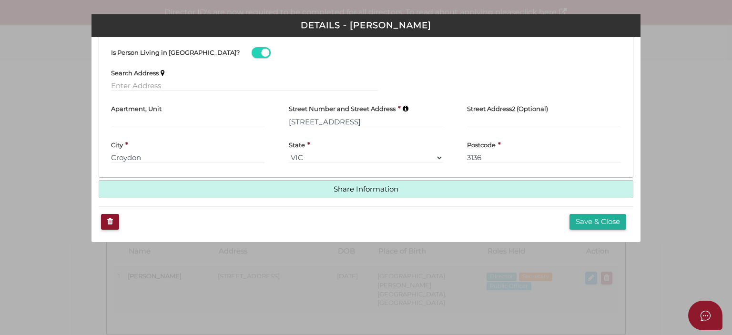
scroll to position [136, 0]
click at [296, 121] on input "[STREET_ADDRESS]" at bounding box center [366, 121] width 154 height 10
type input "16A Starcross Avenue"
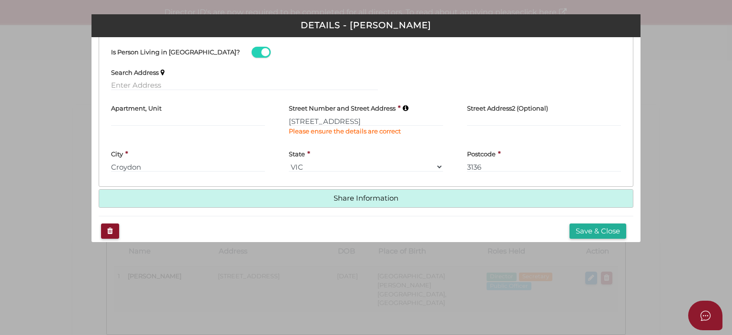
click at [547, 146] on div "Postcode * 3136" at bounding box center [544, 157] width 154 height 29
click at [606, 232] on button "Save & Close" at bounding box center [598, 232] width 57 height 16
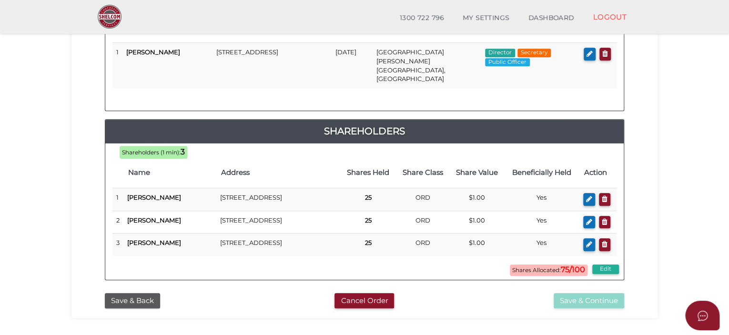
scroll to position [191, 0]
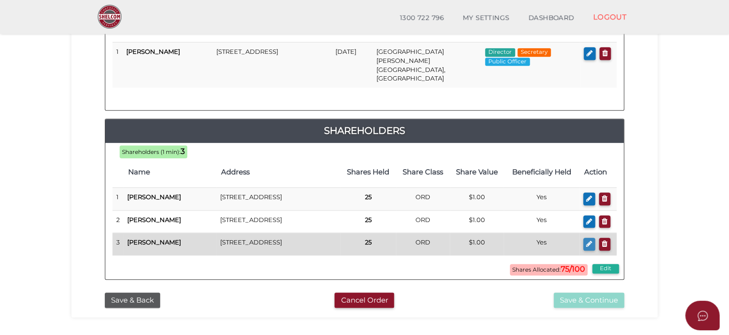
click at [591, 240] on icon "button" at bounding box center [589, 243] width 6 height 7
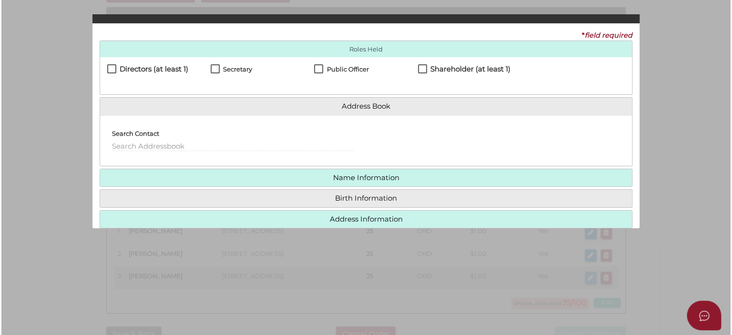
scroll to position [0, 0]
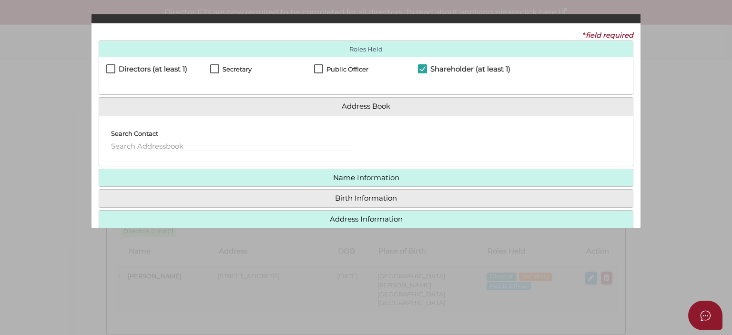
checkbox input "true"
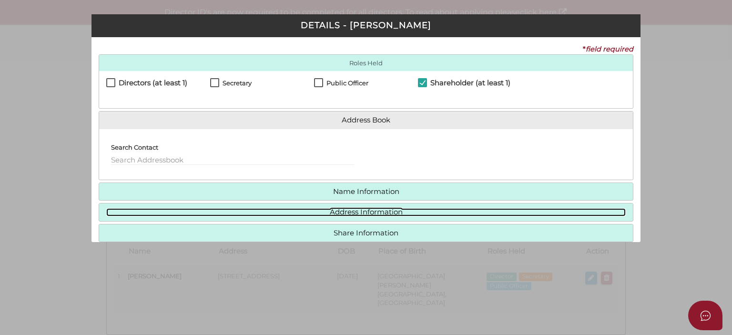
click at [345, 210] on link "Address Information" at bounding box center [366, 212] width 520 height 8
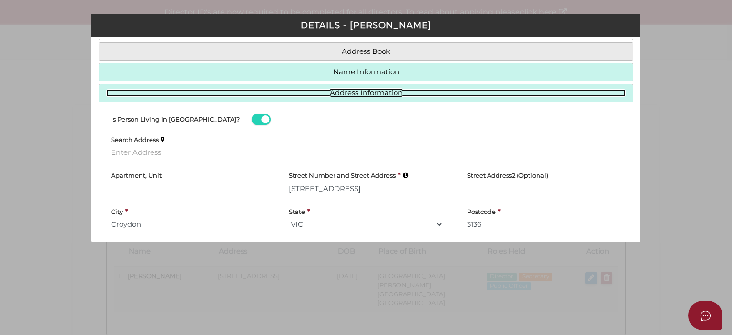
scroll to position [136, 0]
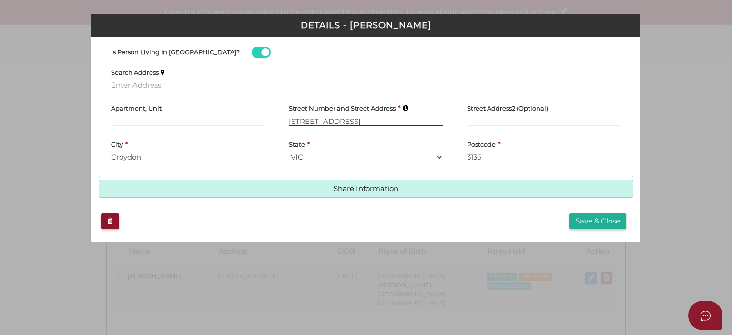
click at [294, 122] on input "16 Starcross Avenue" at bounding box center [366, 121] width 154 height 10
type input "16A Starcross Avenue"
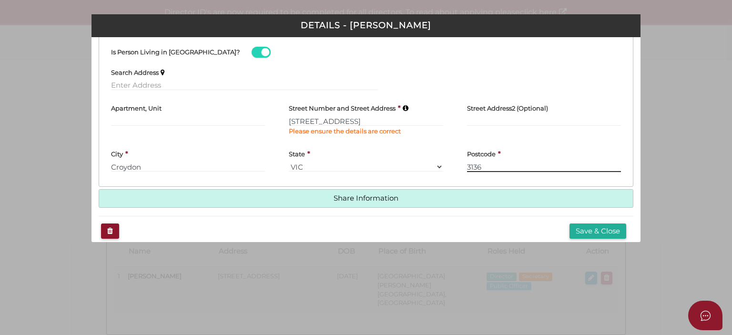
click at [566, 153] on div "Postcode * 3136" at bounding box center [544, 157] width 154 height 29
click at [584, 232] on button "Save & Close" at bounding box center [598, 232] width 57 height 16
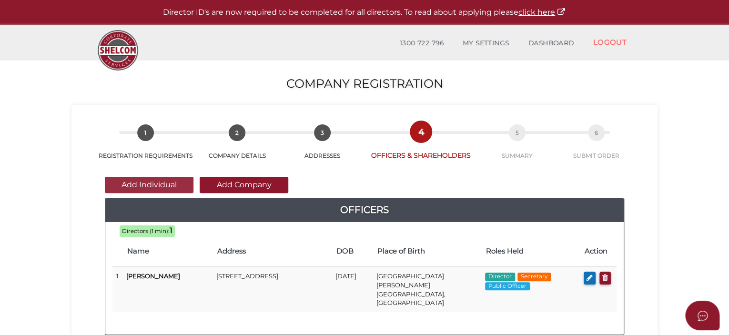
click at [156, 183] on button "Add Individual" at bounding box center [149, 185] width 89 height 16
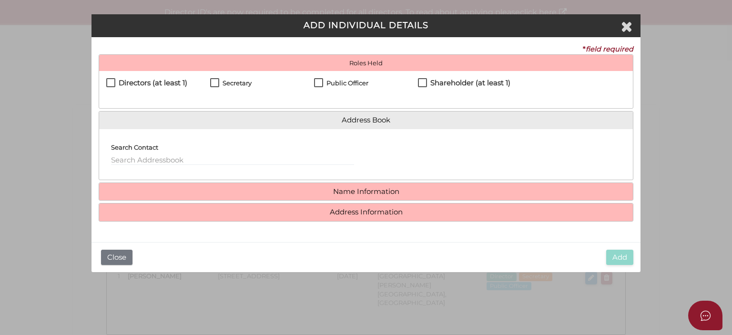
click at [423, 82] on label "Shareholder (at least 1)" at bounding box center [464, 85] width 92 height 12
checkbox input "true"
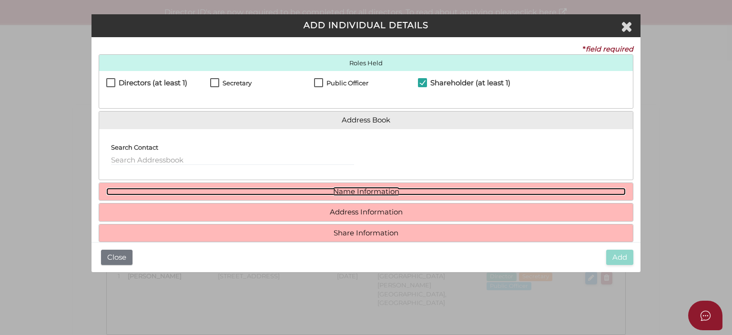
click at [355, 190] on link "Name Information" at bounding box center [366, 192] width 520 height 8
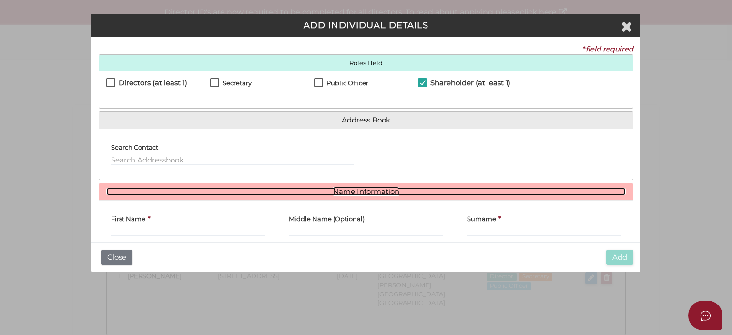
scroll to position [48, 0]
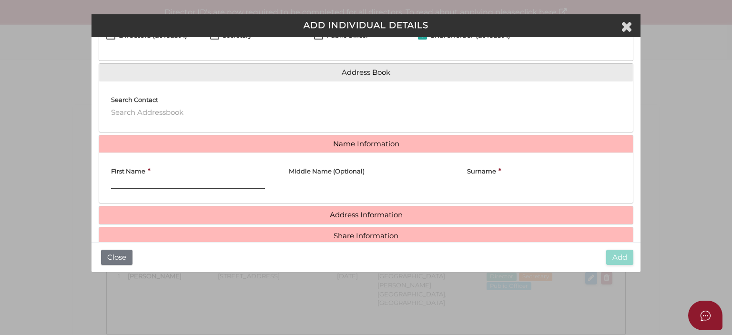
click at [144, 186] on input "First Name" at bounding box center [188, 183] width 154 height 10
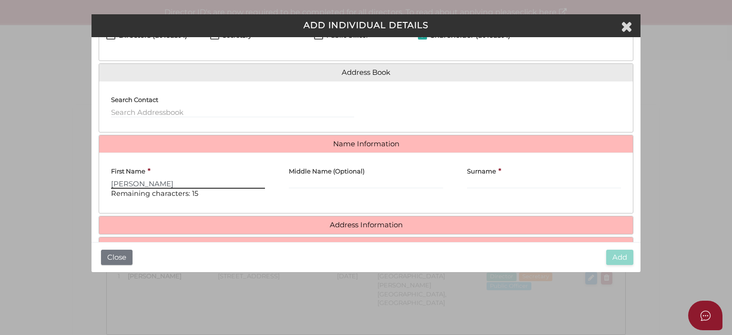
type input "Emily"
click at [476, 184] on input "Surname" at bounding box center [544, 183] width 154 height 10
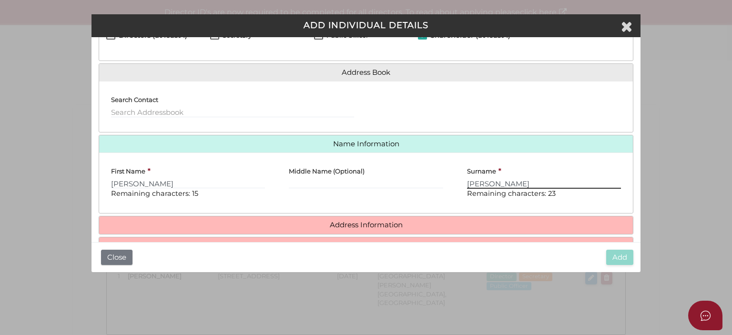
scroll to position [75, 0]
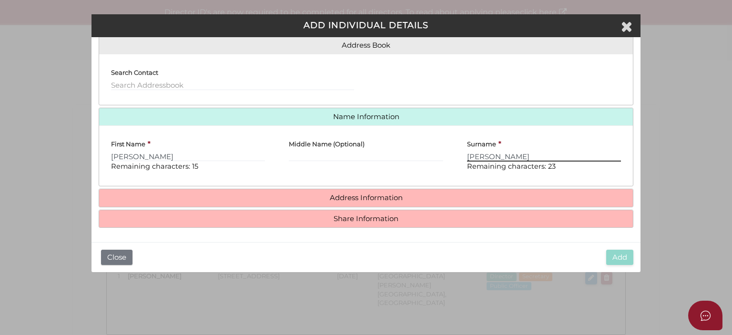
type input "Clapton"
click at [381, 203] on h4 "Address Information" at bounding box center [366, 198] width 534 height 18
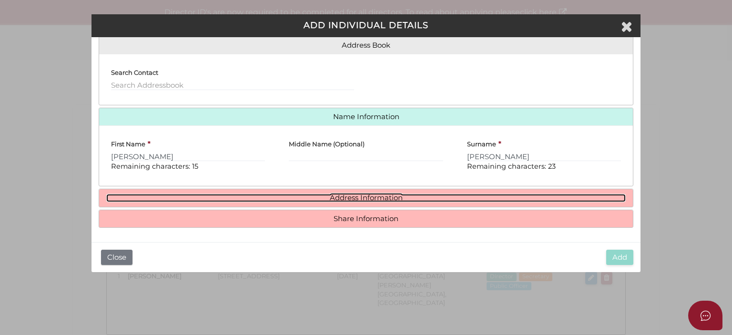
click at [376, 200] on link "Address Information" at bounding box center [366, 198] width 520 height 8
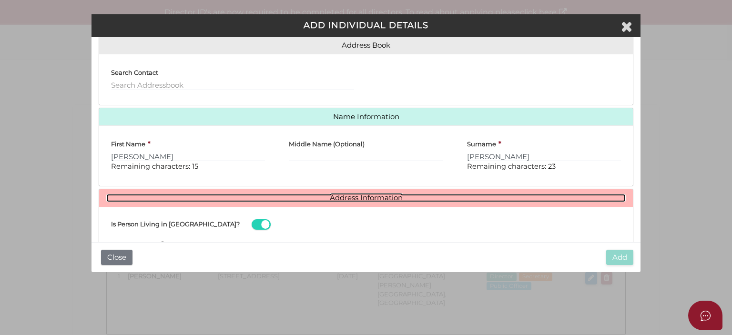
scroll to position [217, 0]
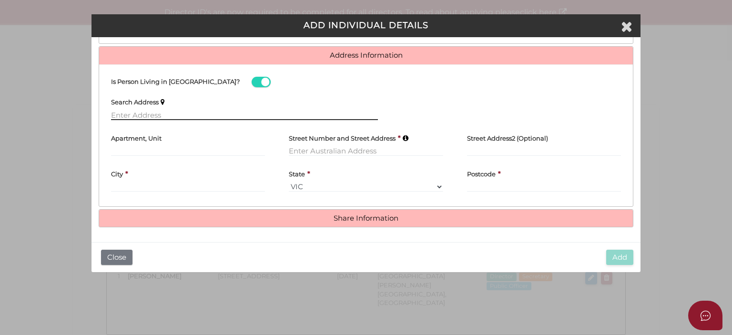
click at [112, 113] on input "text" at bounding box center [244, 115] width 267 height 10
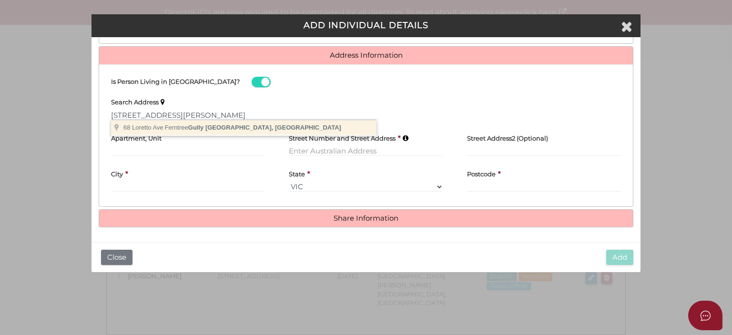
type input "68 Loretto Ave, Ferntree Gully VIC, Australia"
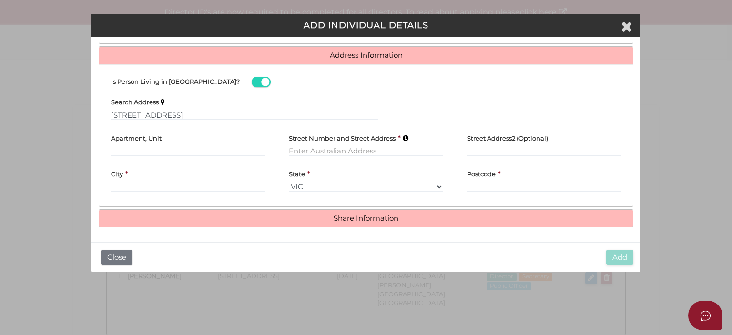
type input "68 Loretto Avenue"
type input "Ferntree Gully"
select select "VIC"
type input "3156"
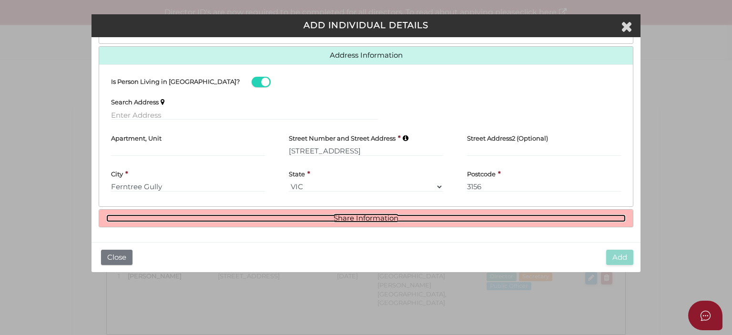
click at [325, 215] on link "Share Information" at bounding box center [366, 219] width 520 height 8
click at [366, 218] on link "Share Information" at bounding box center [366, 219] width 520 height 8
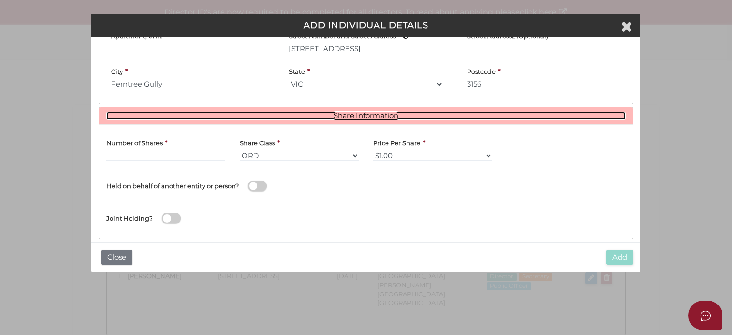
scroll to position [331, 0]
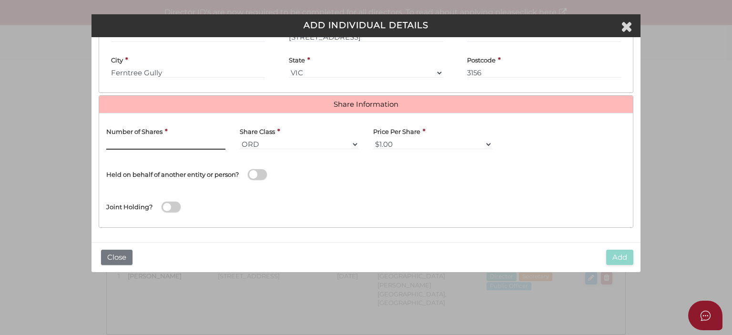
click at [141, 141] on input "text" at bounding box center [165, 144] width 119 height 10
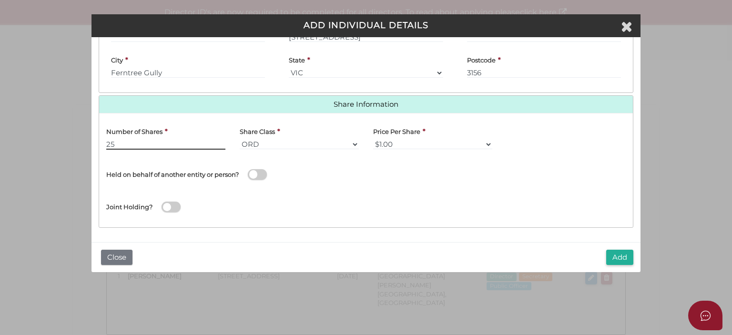
type input "25"
click at [295, 160] on div "Held on behalf of another entity or person?" at bounding box center [232, 169] width 253 height 25
click at [622, 253] on button "Add" at bounding box center [619, 258] width 27 height 16
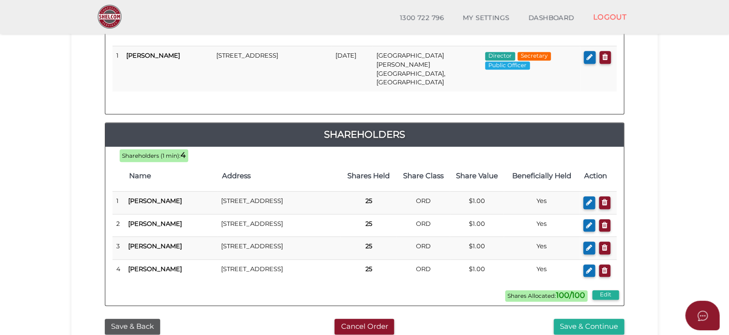
scroll to position [286, 0]
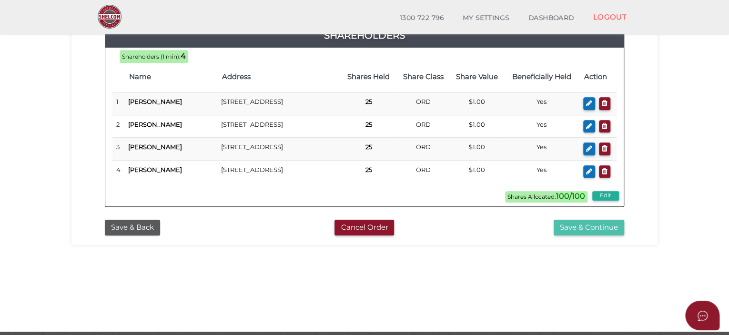
click at [570, 229] on button "Save & Continue" at bounding box center [589, 228] width 71 height 16
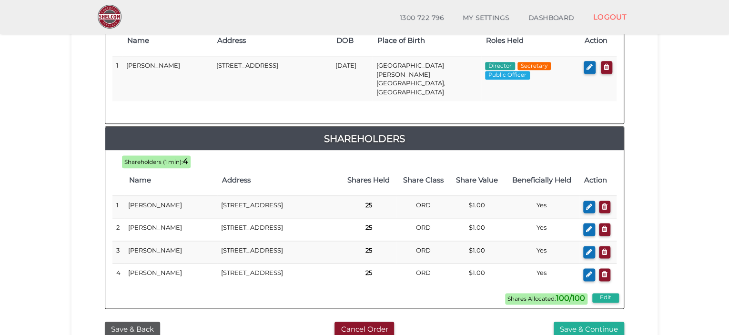
scroll to position [572, 0]
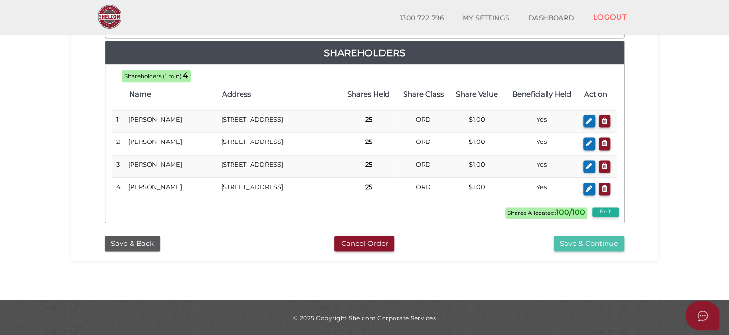
click at [585, 244] on button "Save & Continue" at bounding box center [589, 244] width 71 height 16
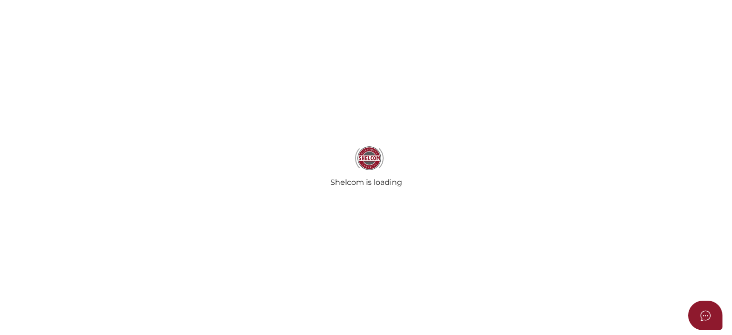
select select "Comb Binding"
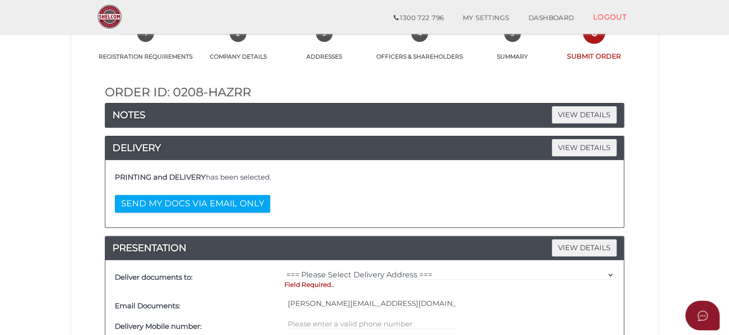
scroll to position [95, 0]
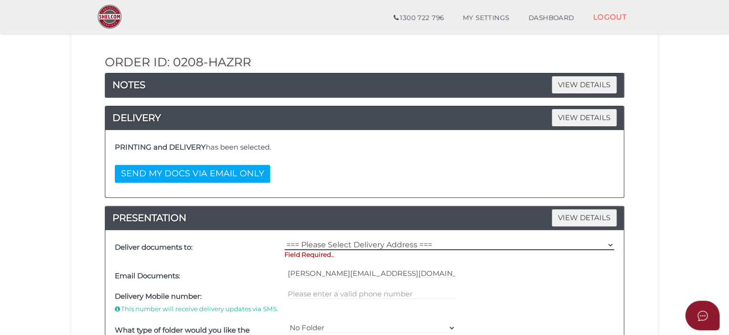
click at [310, 244] on select "=== Please Select Delivery Address === (User Address - [PERSON_NAME][GEOGRAPHIC…" at bounding box center [450, 245] width 330 height 10
select select "0"
click at [285, 240] on select "=== Please Select Delivery Address === (User Address - [PERSON_NAME][GEOGRAPHIC…" at bounding box center [450, 245] width 330 height 10
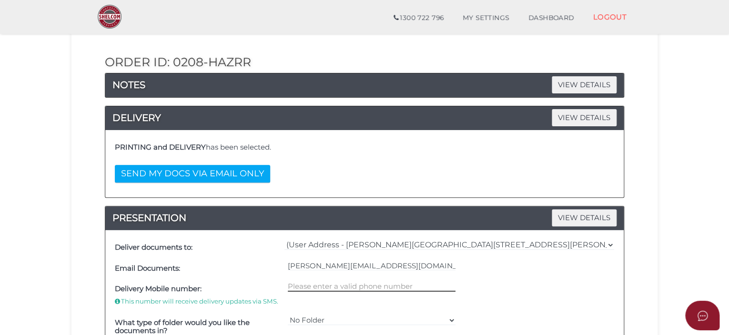
click at [289, 283] on input "text" at bounding box center [372, 286] width 168 height 10
click at [615, 244] on div "=== Please Select Delivery Address === (User Address - [PERSON_NAME][GEOGRAPHIC…" at bounding box center [449, 247] width 335 height 21
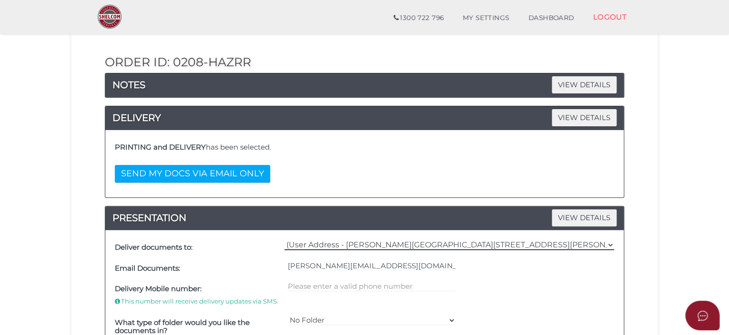
click at [610, 243] on select "=== Please Select Delivery Address === (User Address - [PERSON_NAME][GEOGRAPHIC…" at bounding box center [450, 245] width 330 height 10
click at [285, 240] on select "=== Please Select Delivery Address === (User Address - [PERSON_NAME][GEOGRAPHIC…" at bounding box center [450, 245] width 330 height 10
click at [287, 284] on div at bounding box center [372, 296] width 173 height 34
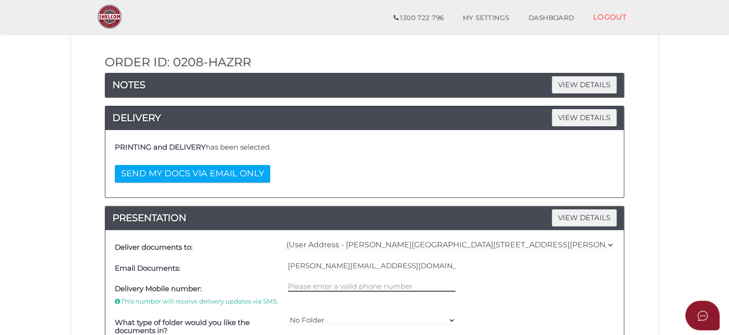
click at [290, 285] on input "text" at bounding box center [372, 286] width 168 height 10
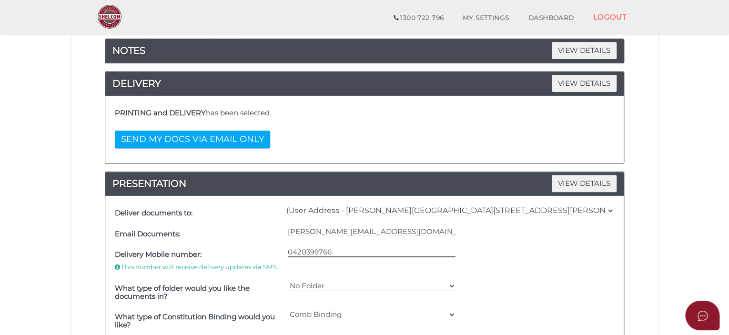
scroll to position [191, 0]
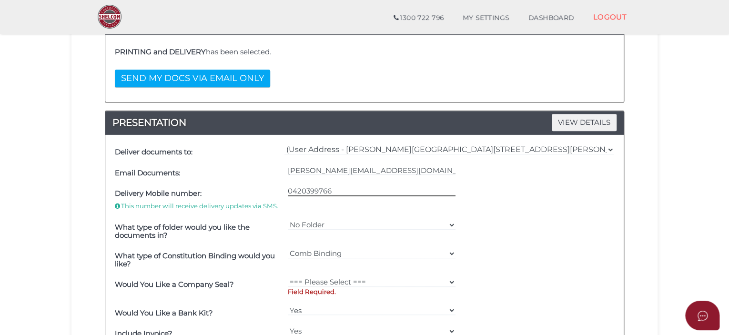
type input "0420399766"
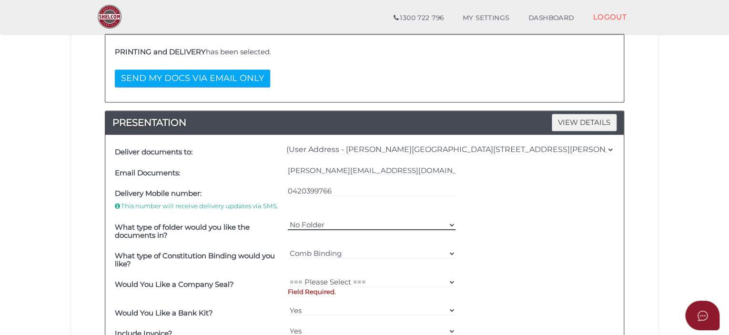
click at [333, 225] on select "No Folder === Please Select === Shelcom Folder Client Supplied Folder No Folder" at bounding box center [372, 225] width 168 height 10
select select "No Folder"
click at [288, 220] on select "No Folder === Please Select === Shelcom Folder Client Supplied Folder No Folder" at bounding box center [372, 225] width 168 height 10
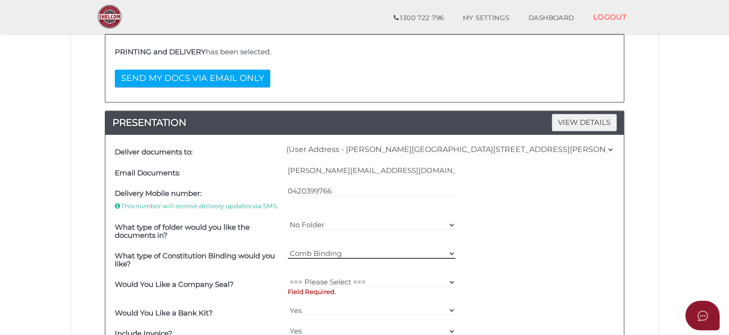
click at [447, 254] on select "=== Please Select === Comb Binding No Binding" at bounding box center [372, 253] width 168 height 10
click at [288, 248] on select "=== Please Select === Comb Binding No Binding" at bounding box center [372, 253] width 168 height 10
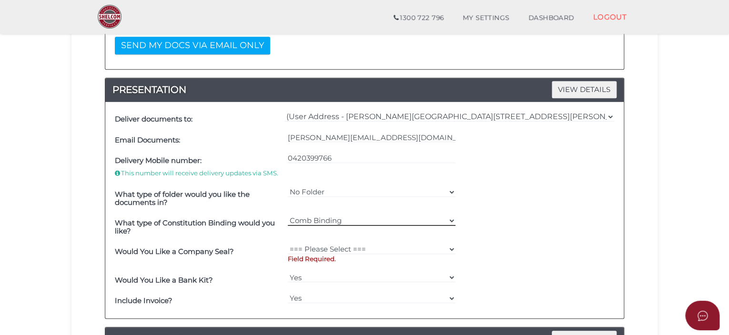
scroll to position [238, 0]
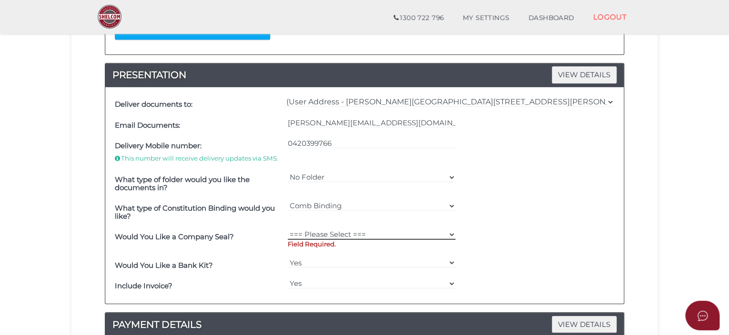
click at [441, 232] on select "=== Please Select === Fold Seal $50 No Seal" at bounding box center [372, 234] width 168 height 10
select select "0"
click at [288, 229] on select "=== Please Select === Fold Seal $50 No Seal" at bounding box center [372, 234] width 168 height 10
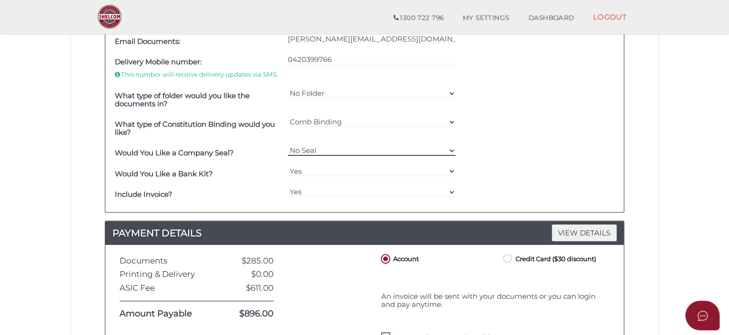
scroll to position [334, 0]
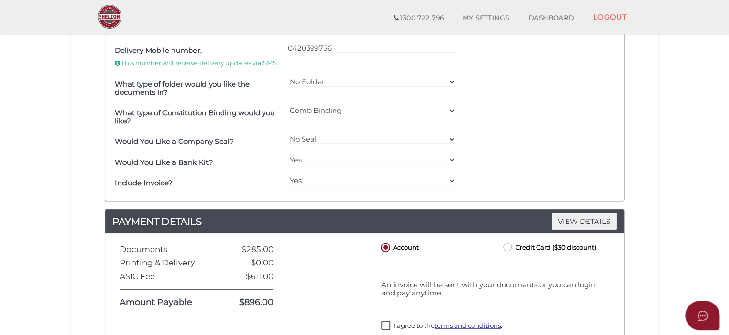
click at [505, 245] on label "Credit Card ($30 discount)" at bounding box center [549, 247] width 95 height 12
radio input "true"
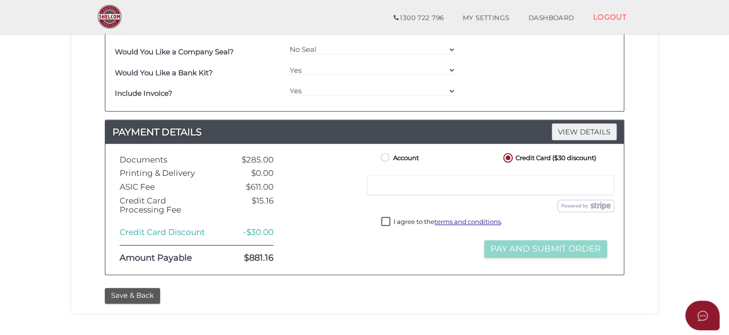
scroll to position [429, 0]
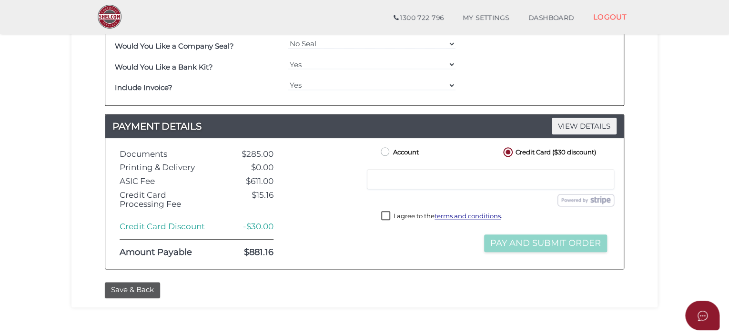
click at [387, 150] on label "Account" at bounding box center [399, 151] width 40 height 12
radio input "true"
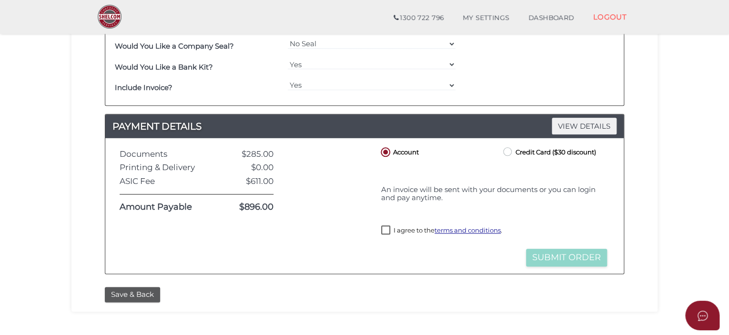
click at [508, 148] on label "Credit Card ($30 discount)" at bounding box center [549, 151] width 95 height 12
radio input "true"
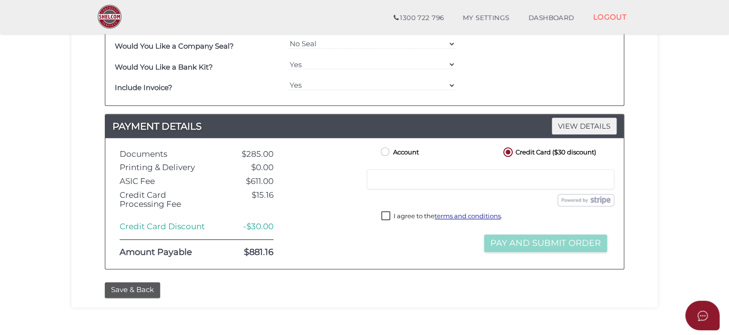
click at [385, 145] on label "Account" at bounding box center [399, 151] width 40 height 12
radio input "true"
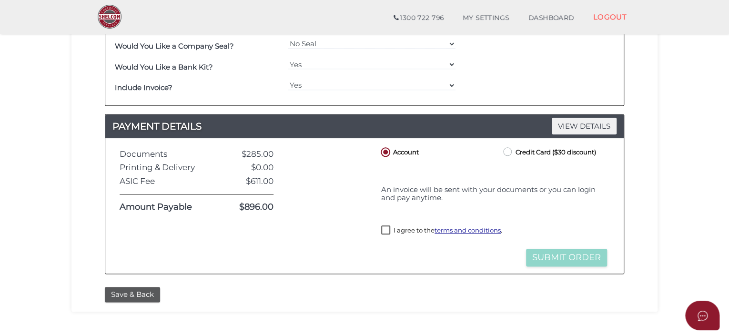
click at [387, 237] on label "I agree to the terms and conditions ." at bounding box center [441, 231] width 121 height 12
checkbox input "true"
click at [556, 262] on button "Submit Order" at bounding box center [566, 258] width 81 height 18
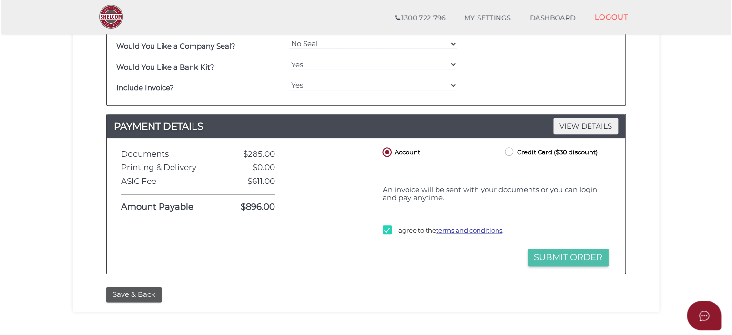
scroll to position [0, 0]
